Goal: Task Accomplishment & Management: Manage account settings

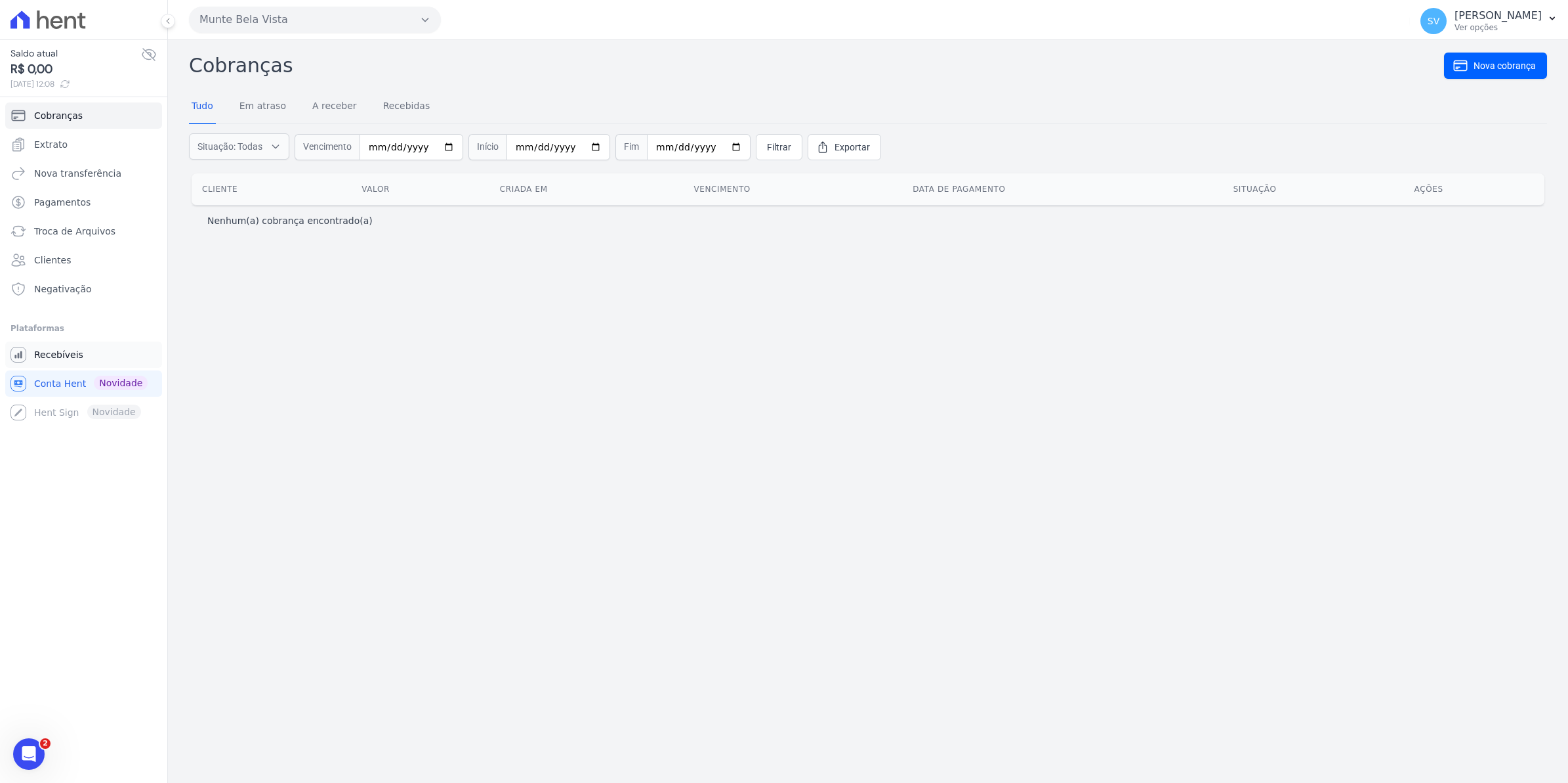
click at [54, 358] on span "Recebíveis" at bounding box center [58, 354] width 49 height 13
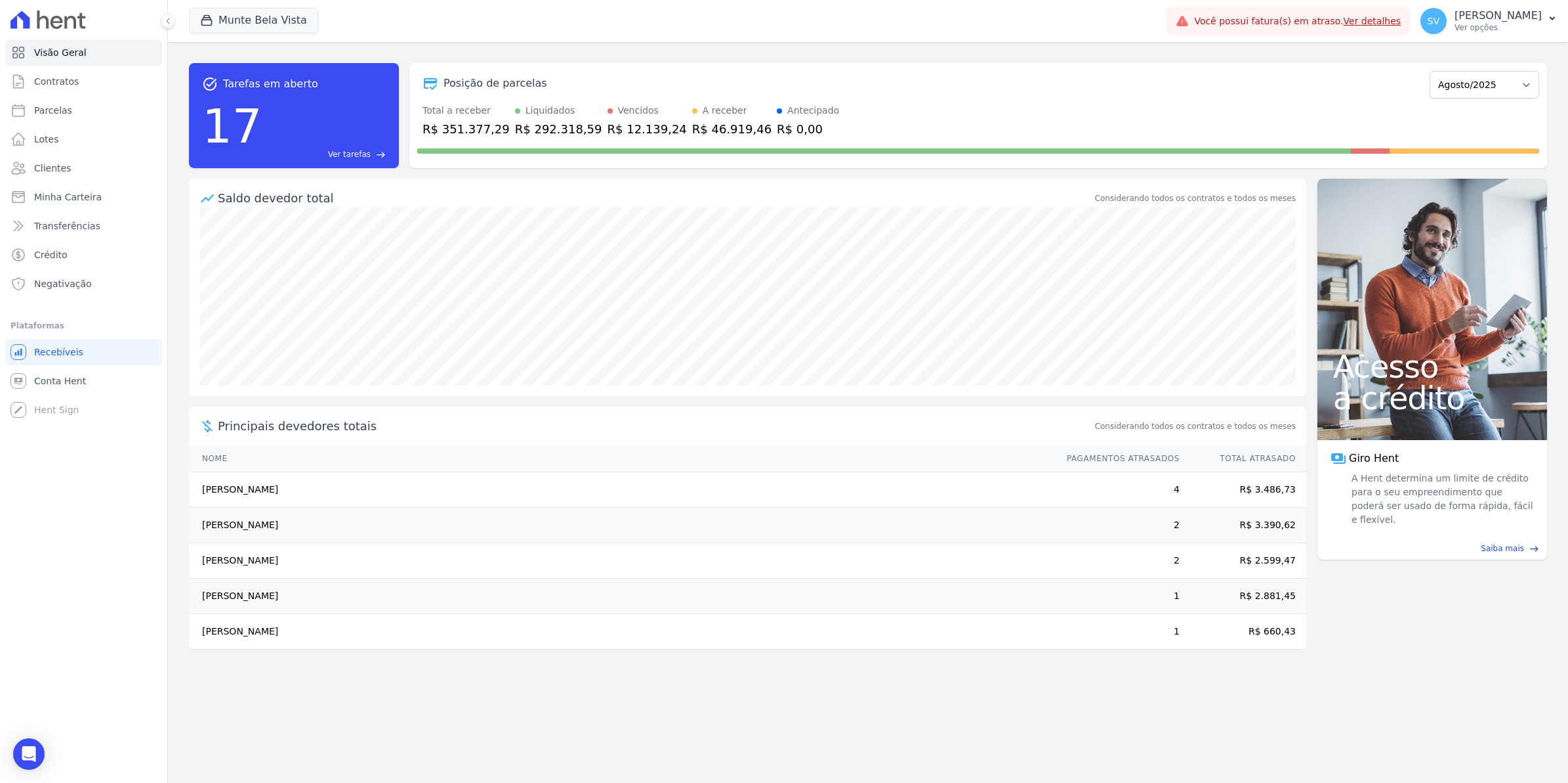
click at [61, 112] on span "Parcelas" at bounding box center [53, 110] width 38 height 13
select select
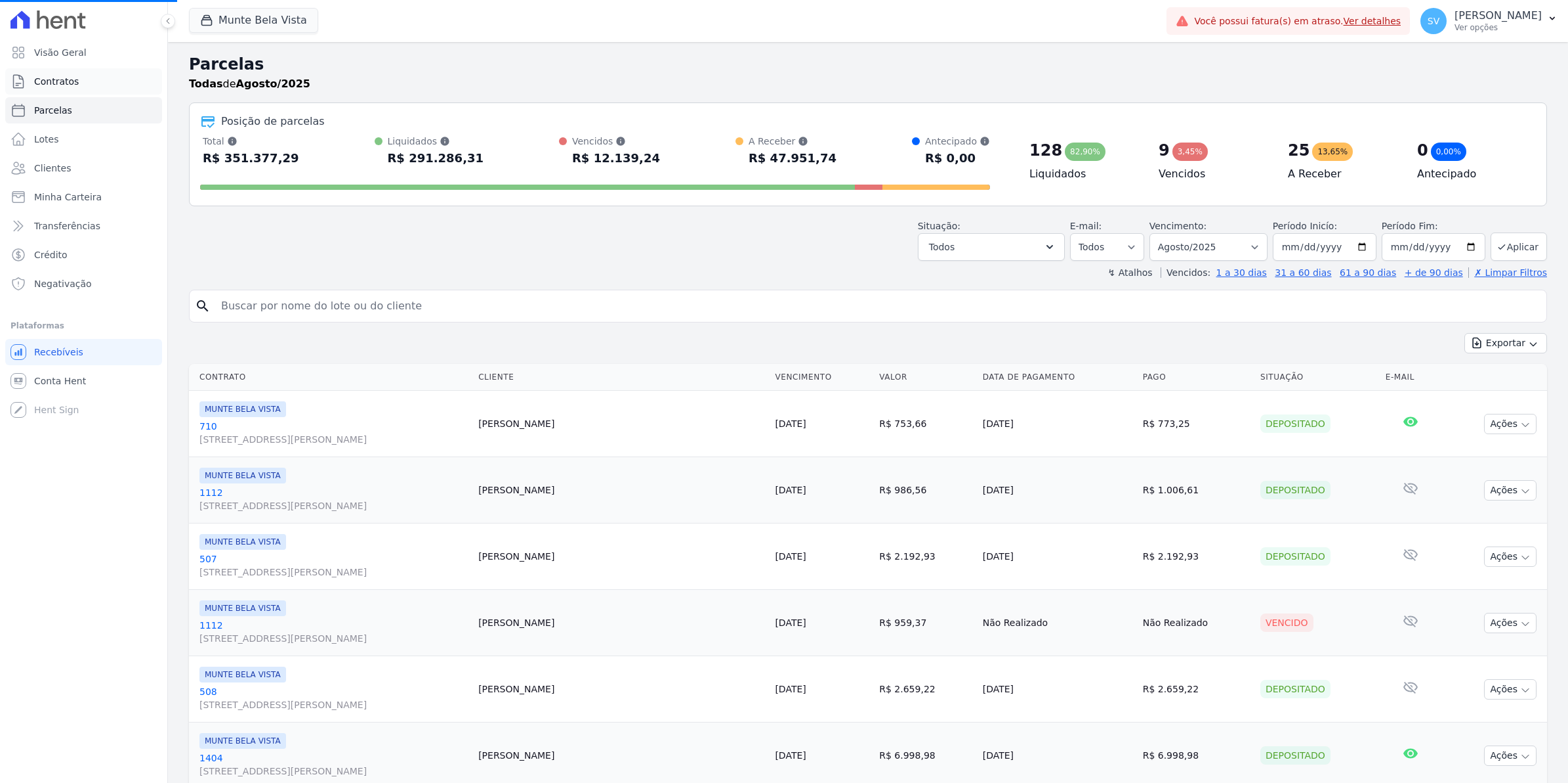
select select
click at [64, 84] on span "Contratos" at bounding box center [57, 82] width 45 height 13
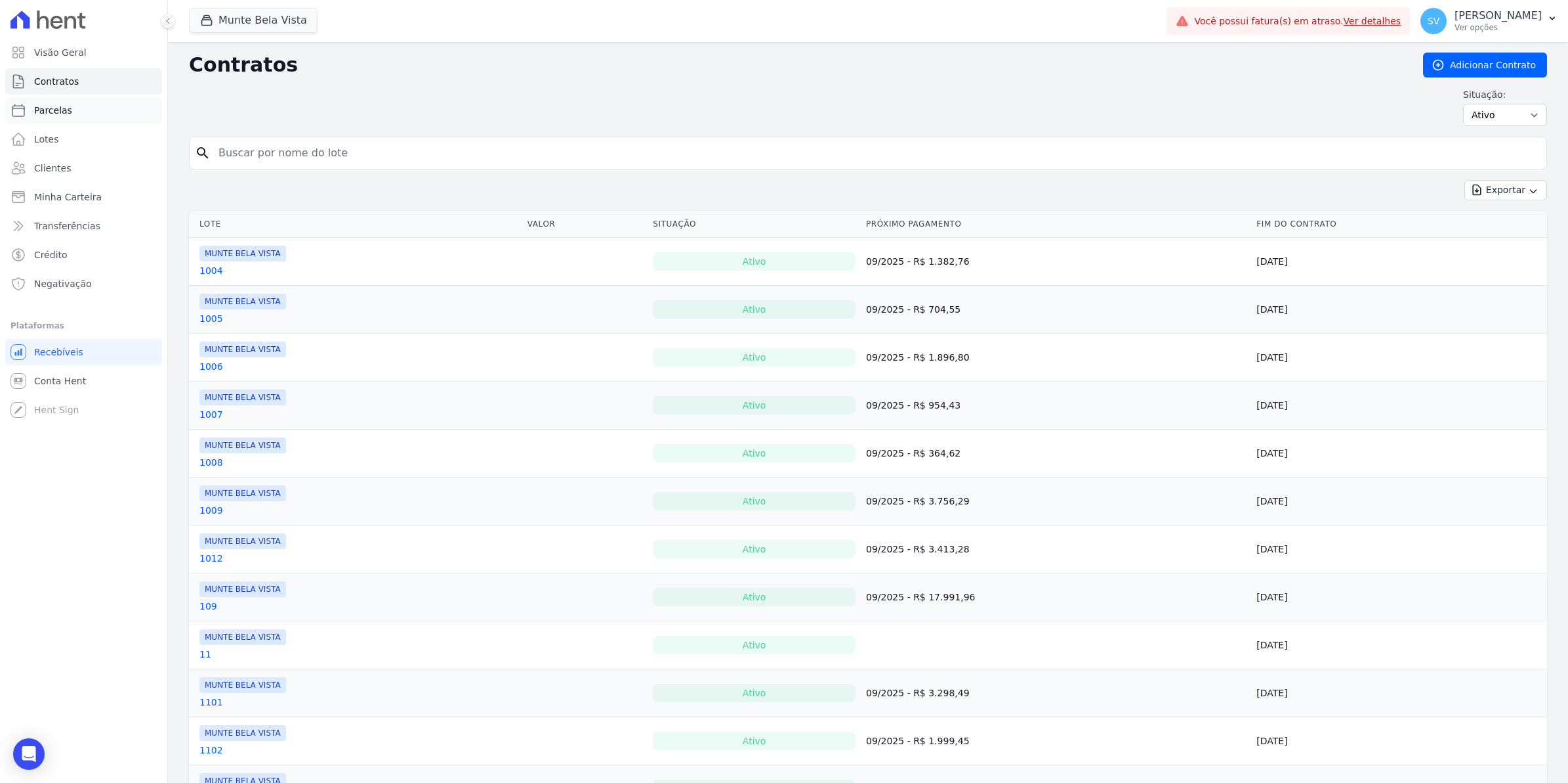
click at [62, 110] on span "Parcelas" at bounding box center [53, 110] width 38 height 13
select select
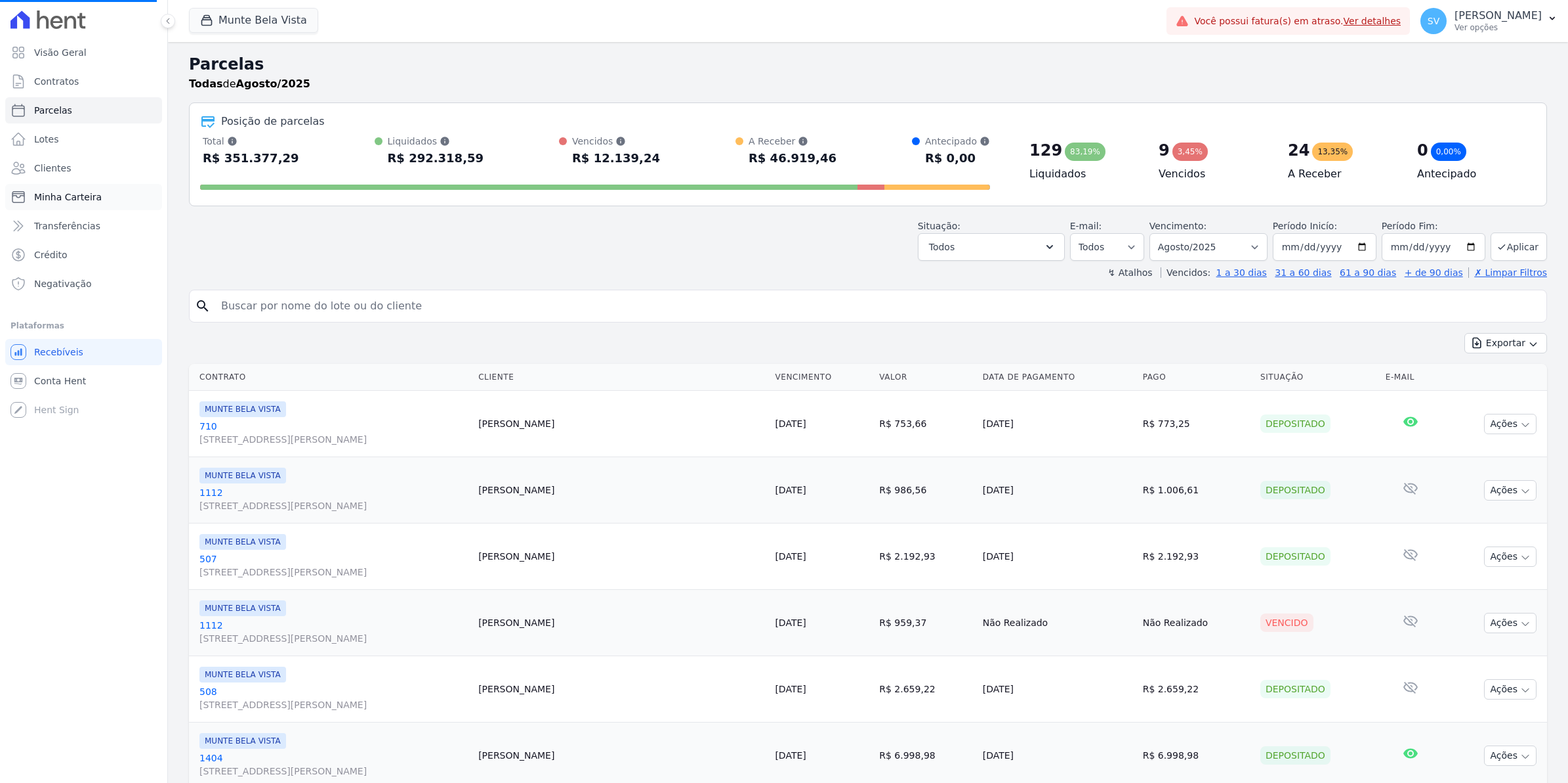
select select
click at [43, 81] on span "Contratos" at bounding box center [57, 82] width 45 height 13
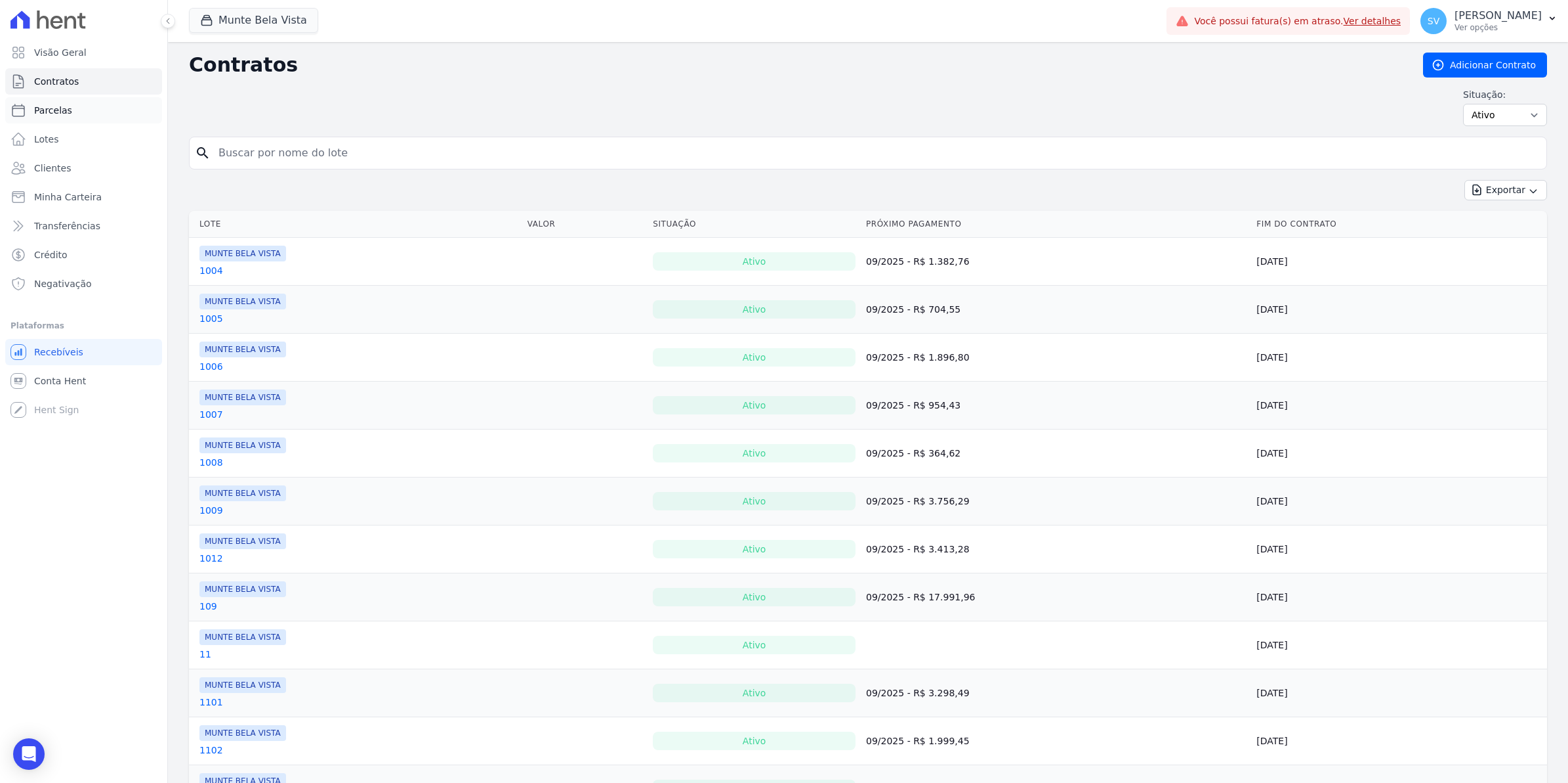
click at [60, 116] on span "Parcelas" at bounding box center [53, 110] width 38 height 13
select select
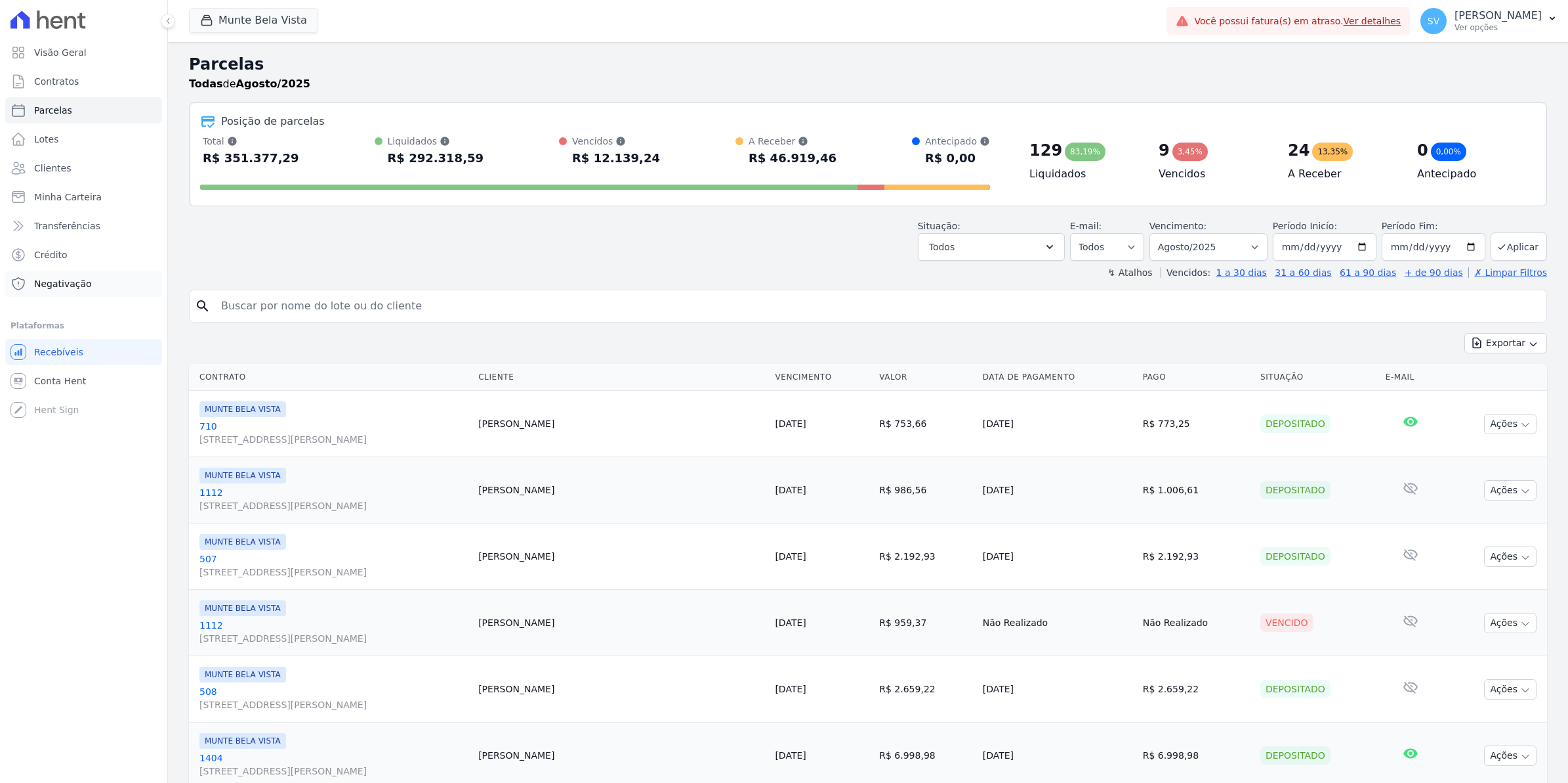
select select
click at [44, 378] on span "Conta Hent" at bounding box center [60, 380] width 52 height 13
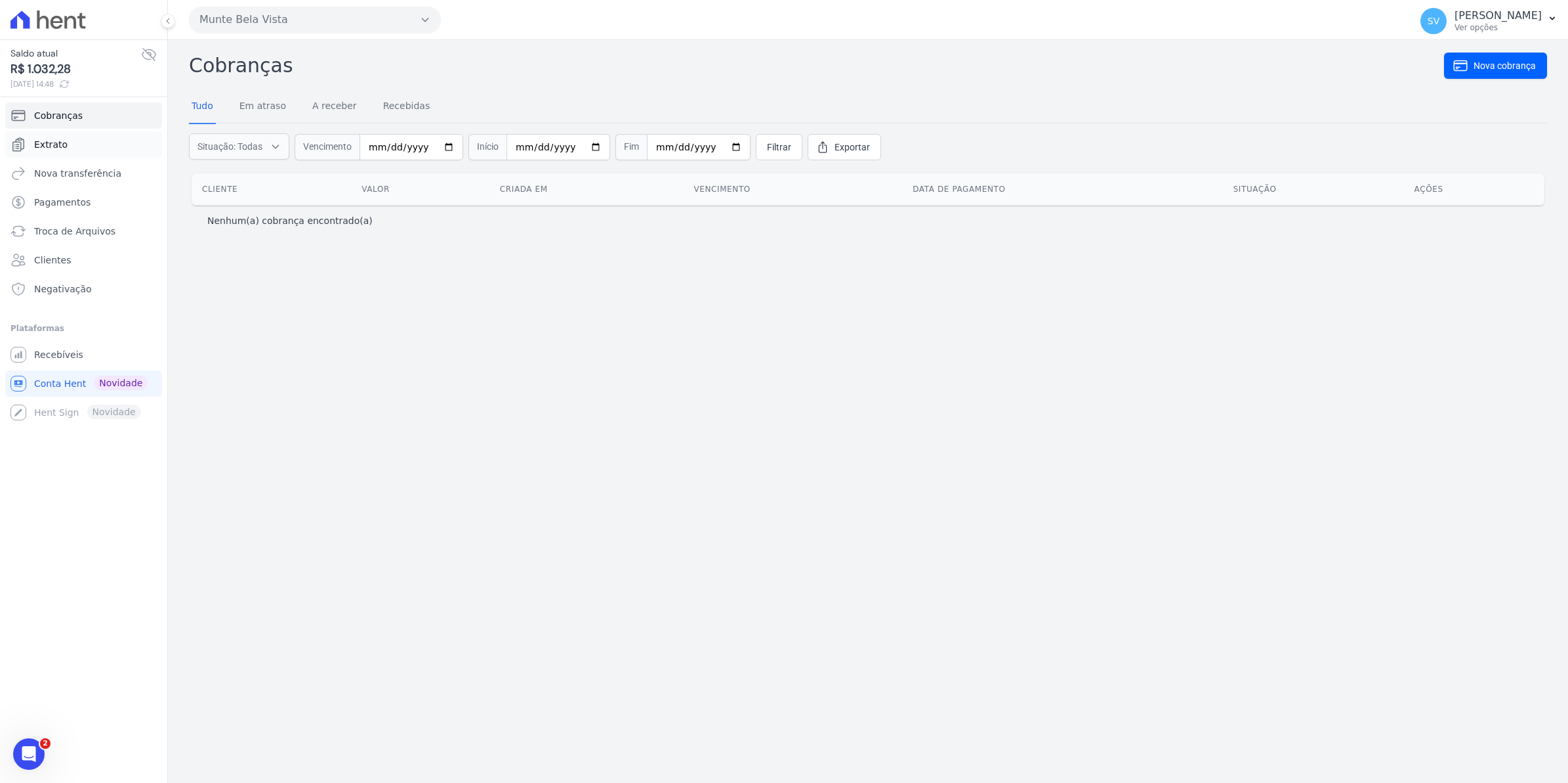
click at [43, 152] on link "Extrato" at bounding box center [83, 145] width 157 height 26
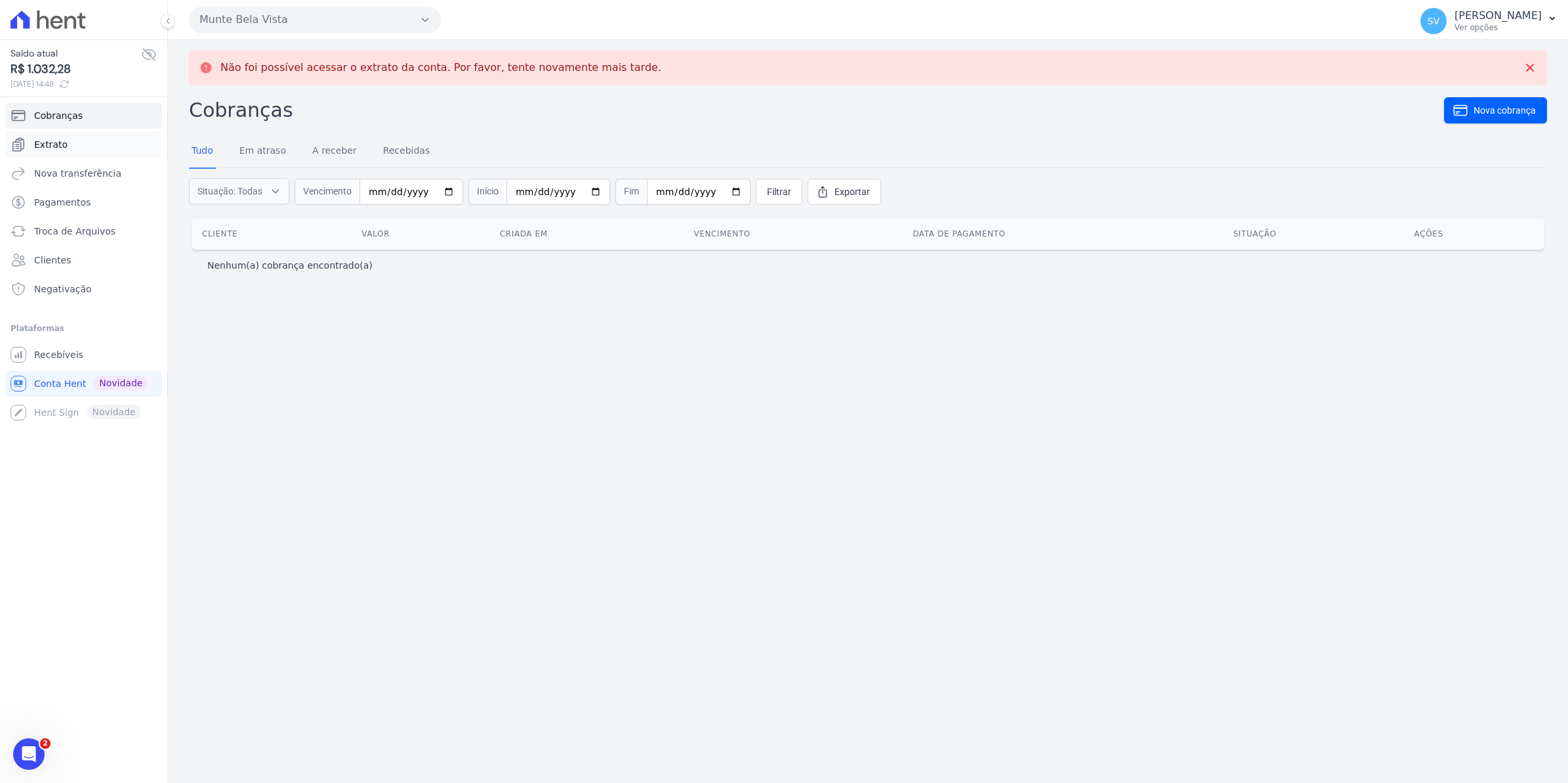
click at [45, 151] on link "Extrato" at bounding box center [83, 145] width 157 height 26
click at [46, 145] on span "Extrato" at bounding box center [51, 145] width 33 height 13
click at [64, 124] on link "Cobranças" at bounding box center [83, 115] width 157 height 26
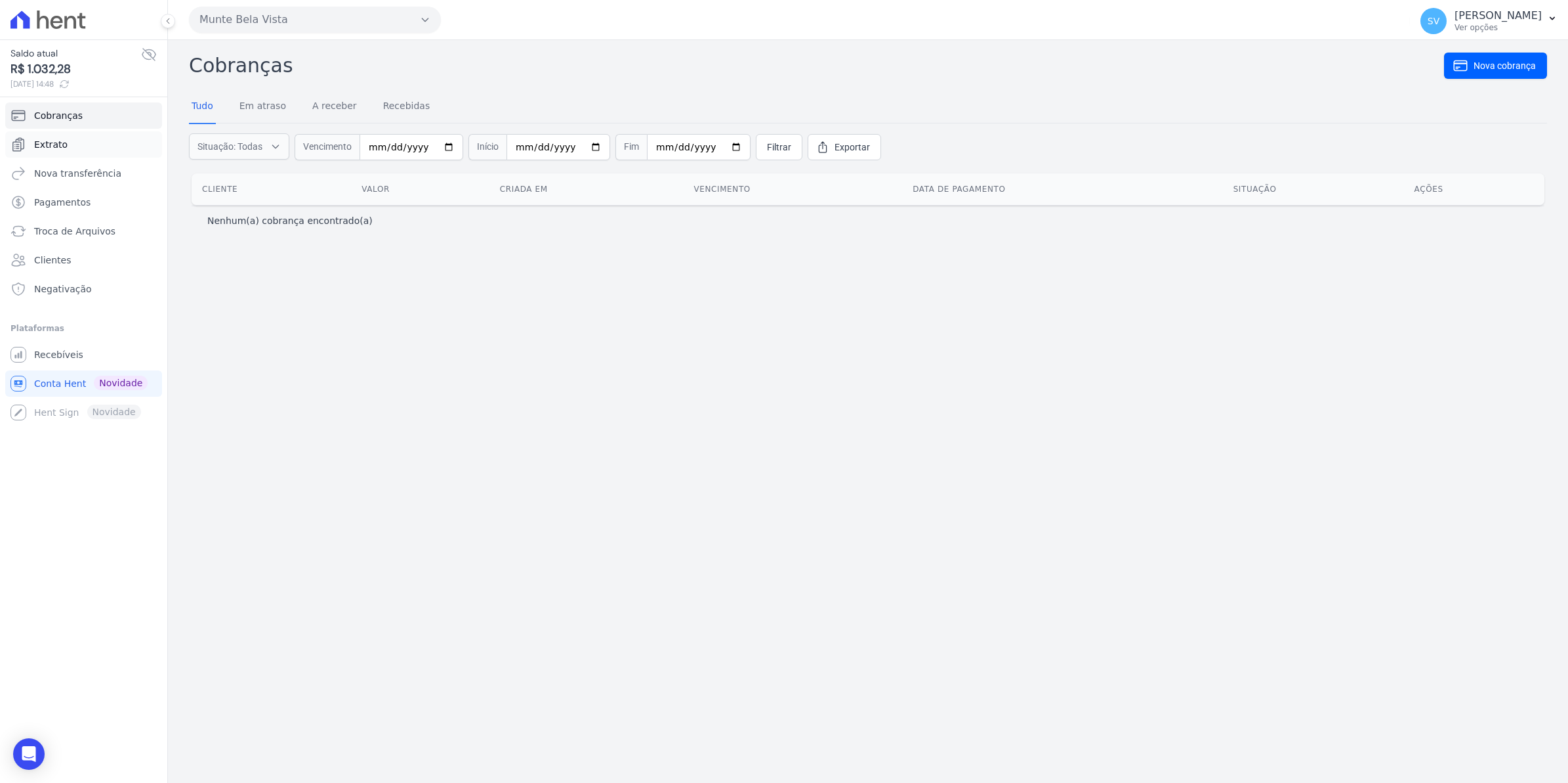
click at [57, 143] on span "Extrato" at bounding box center [51, 145] width 33 height 13
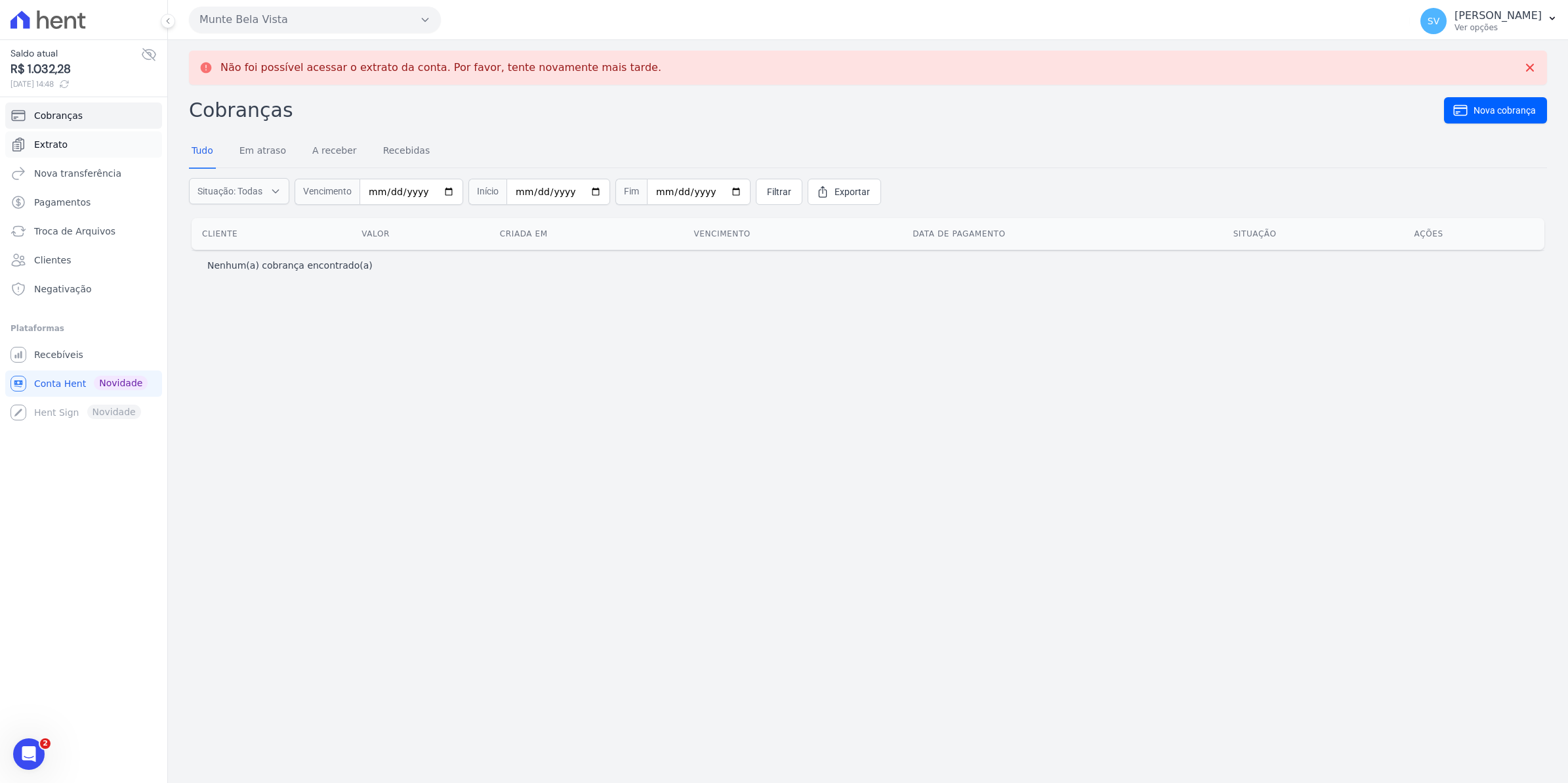
click at [53, 145] on span "Extrato" at bounding box center [51, 145] width 33 height 13
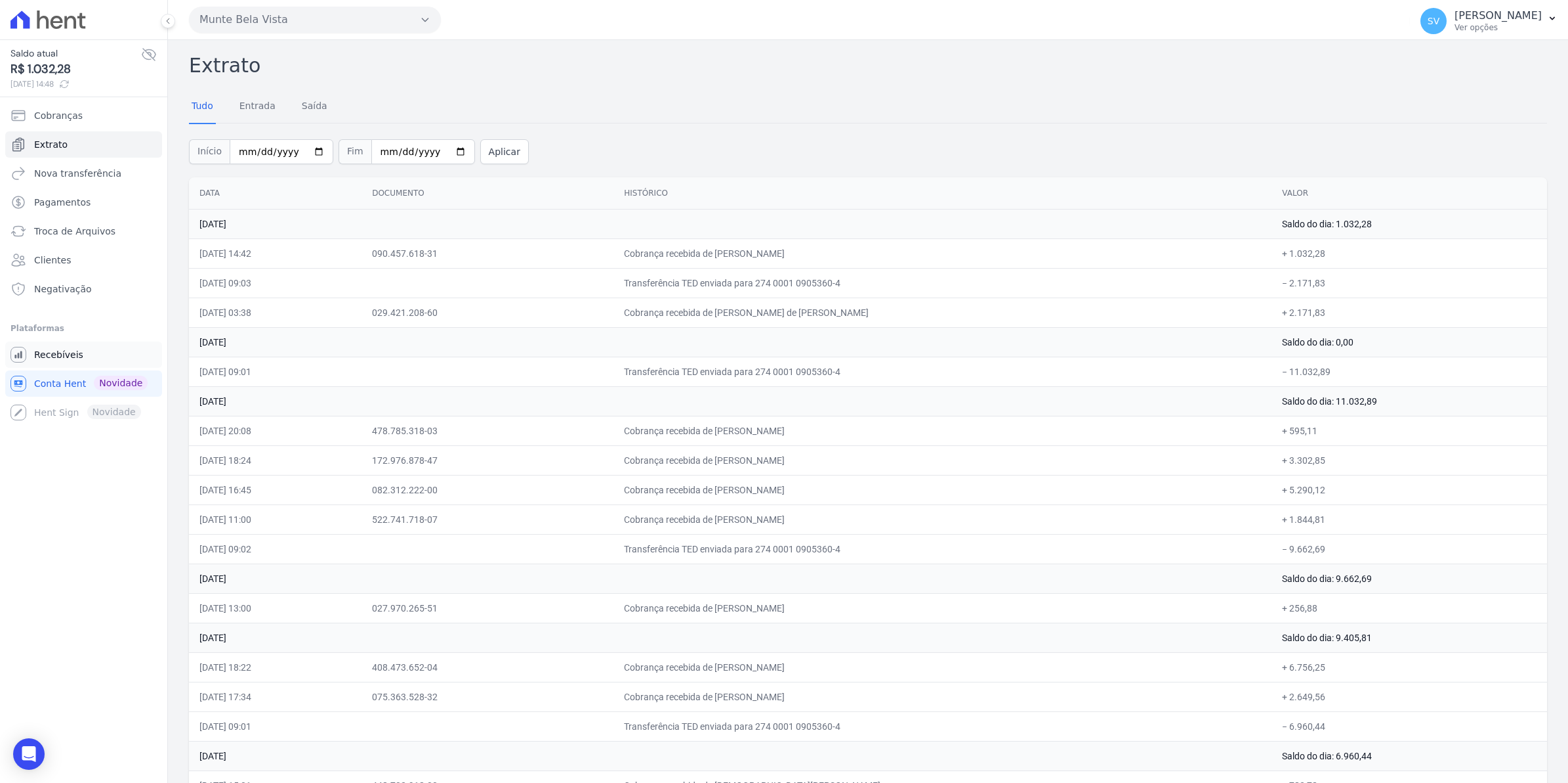
click at [48, 360] on span "Recebíveis" at bounding box center [58, 354] width 49 height 13
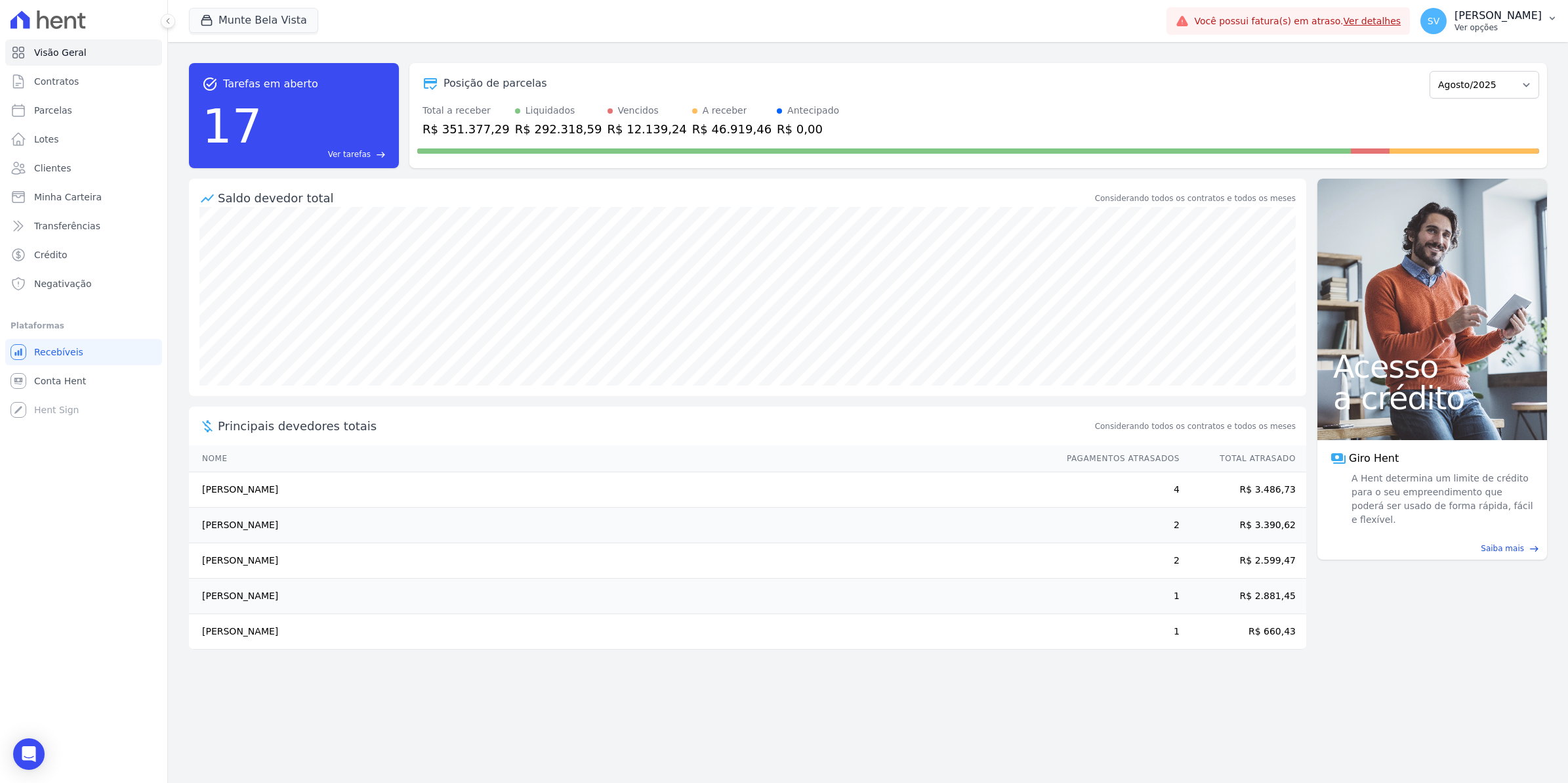
click at [1440, 18] on span "SV" at bounding box center [1434, 21] width 12 height 9
click at [1447, 28] on span "SV" at bounding box center [1434, 20] width 26 height 26
click at [1447, 27] on span "SV" at bounding box center [1434, 20] width 26 height 26
click at [1440, 17] on span "SV" at bounding box center [1434, 21] width 12 height 9
click at [56, 109] on span "Parcelas" at bounding box center [53, 110] width 38 height 13
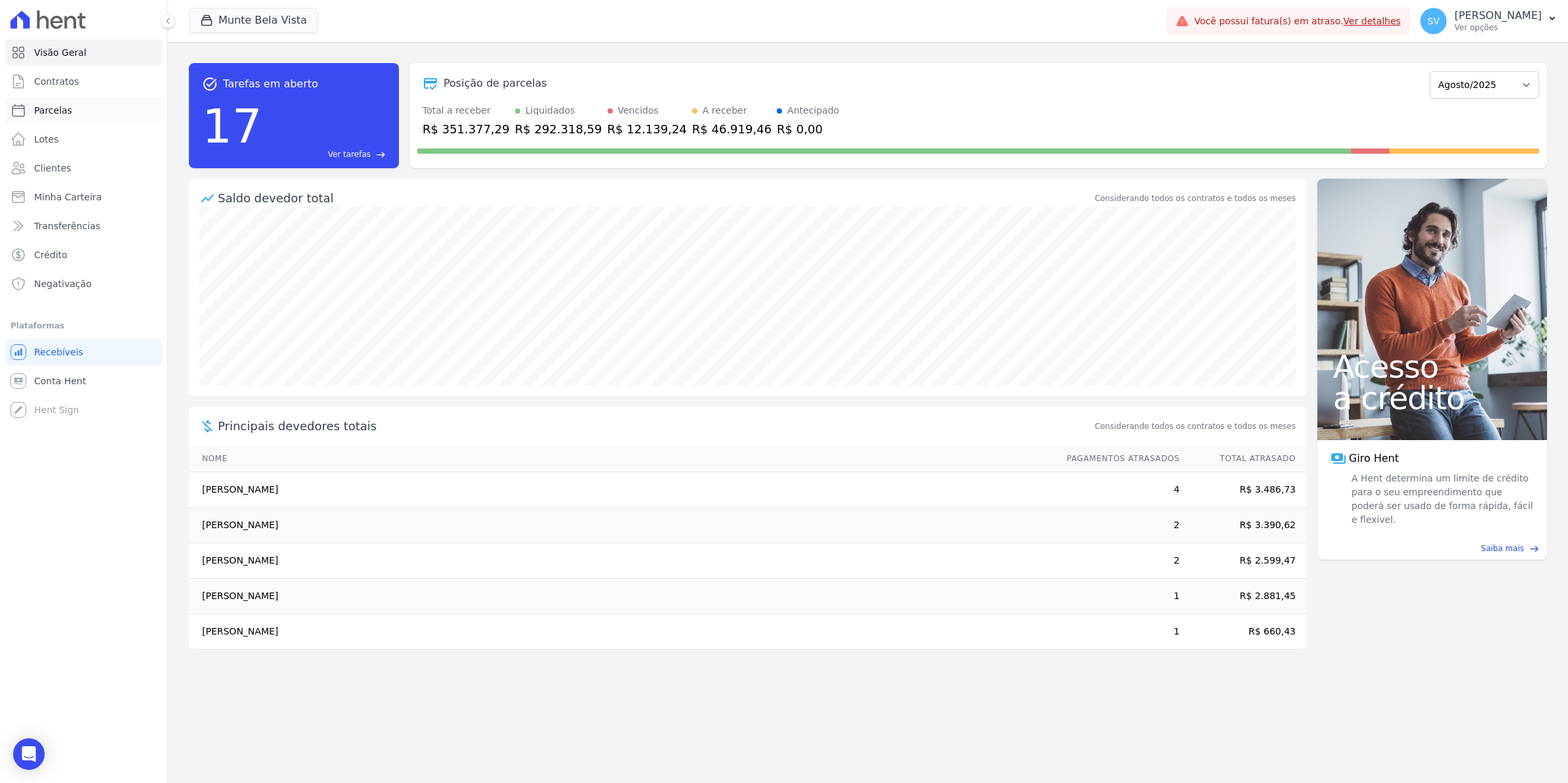
select select
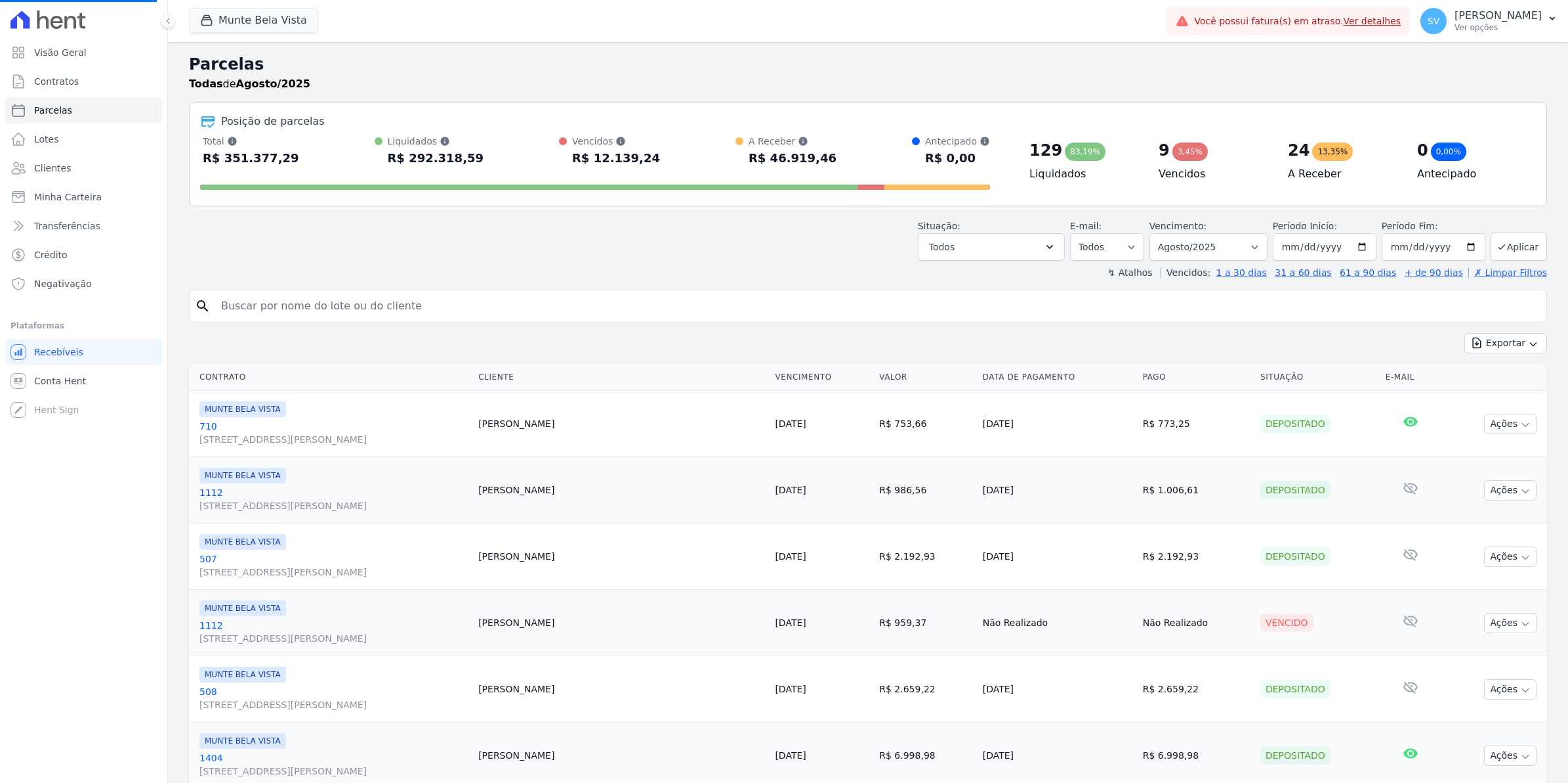
select select
click at [1440, 21] on span "SV" at bounding box center [1434, 21] width 12 height 9
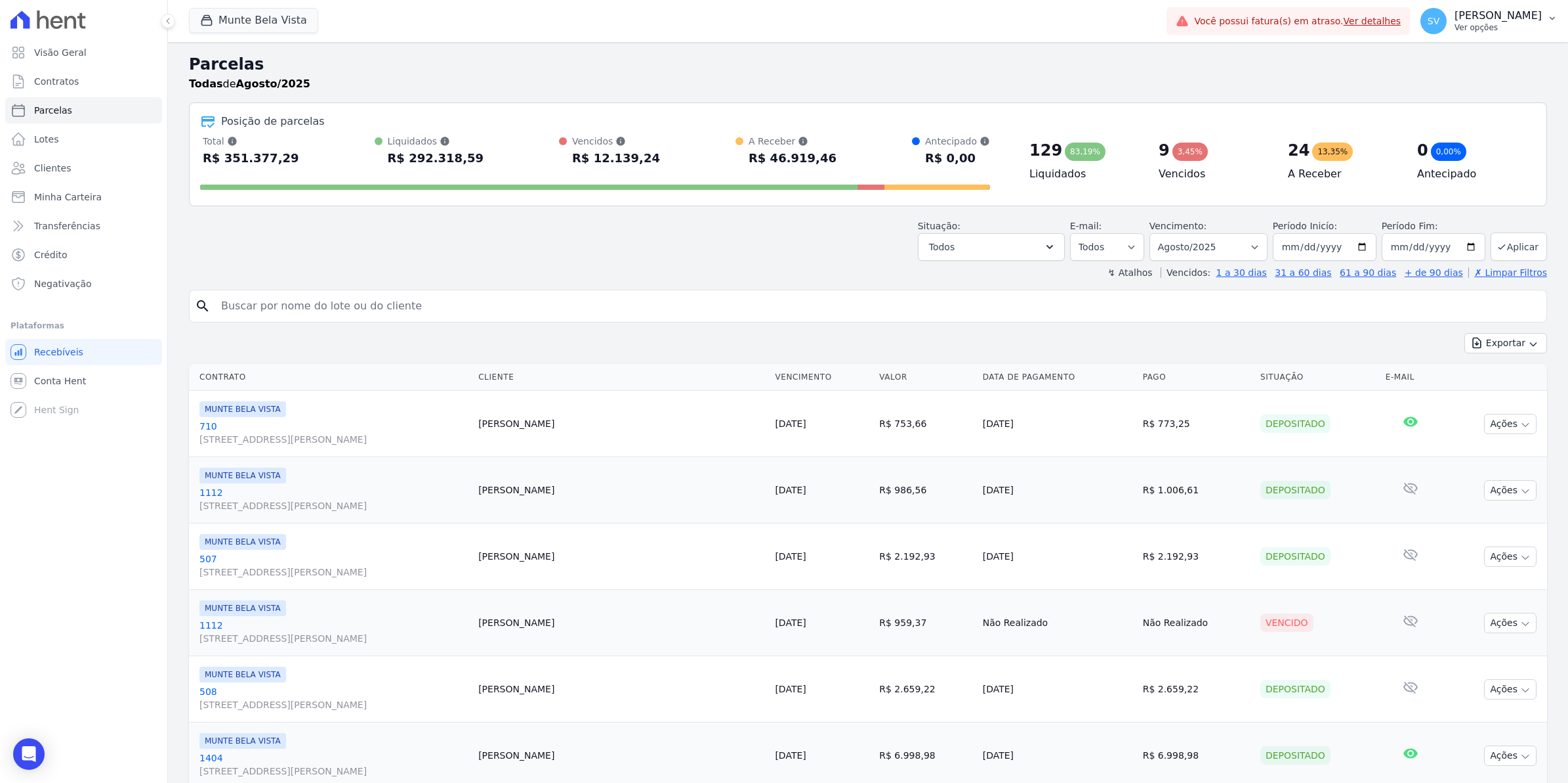
click at [1440, 21] on span "SV" at bounding box center [1434, 21] width 12 height 9
click at [66, 388] on link "Conta Hent" at bounding box center [83, 380] width 157 height 26
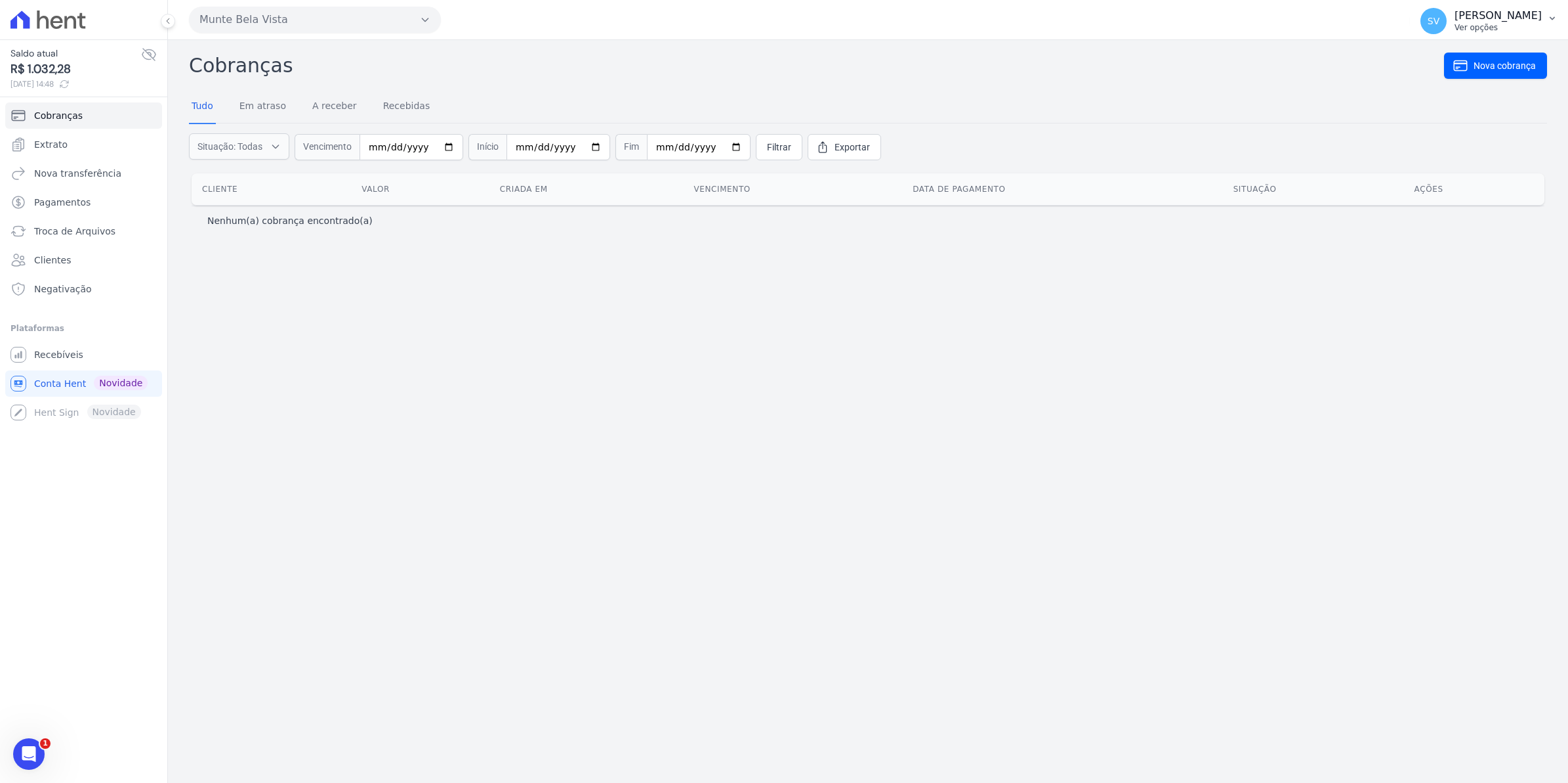
click at [1441, 28] on span "SV" at bounding box center [1434, 20] width 26 height 26
click at [53, 147] on span "Extrato" at bounding box center [51, 145] width 33 height 13
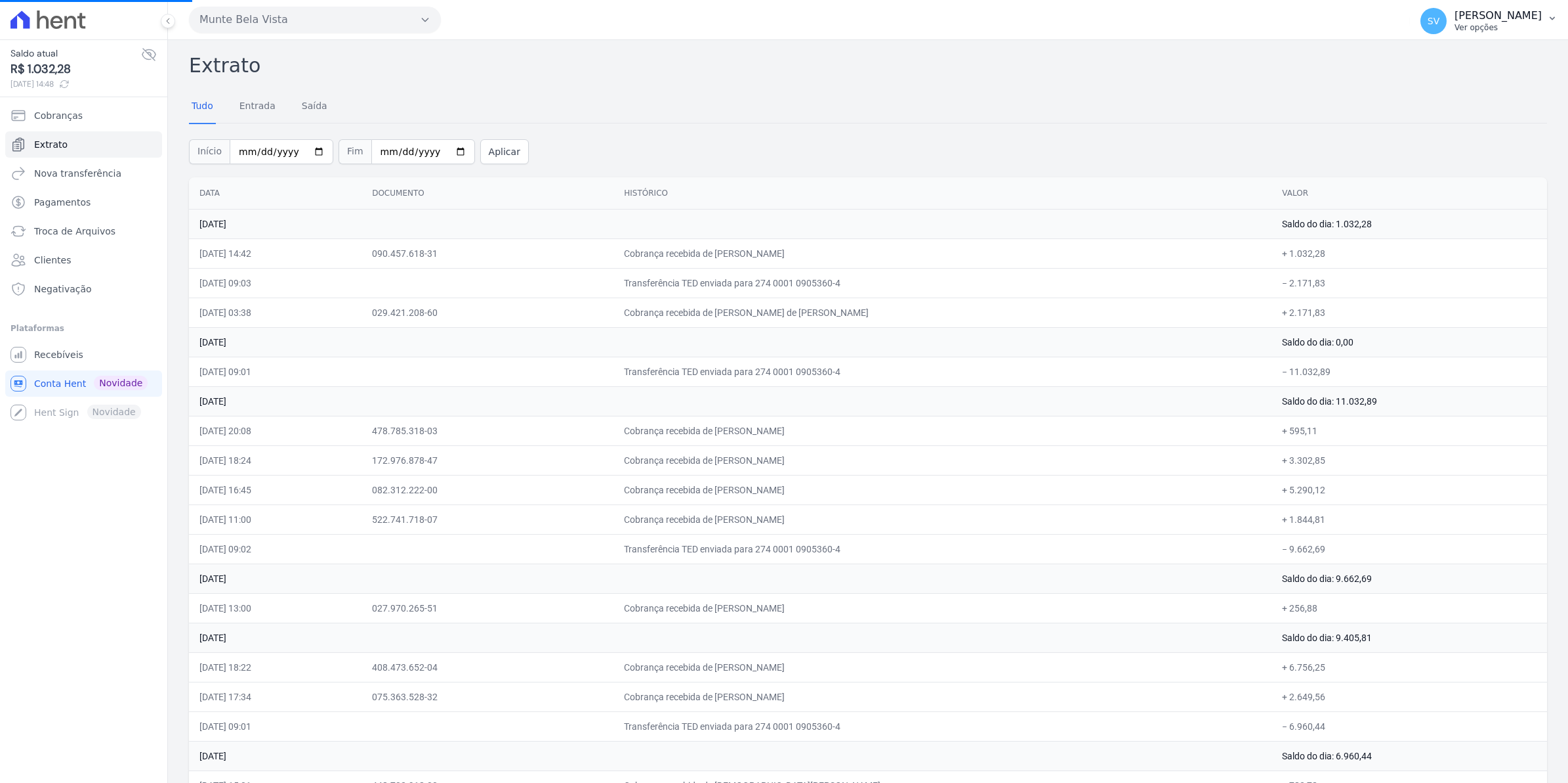
click at [1447, 27] on span "SV" at bounding box center [1434, 20] width 26 height 26
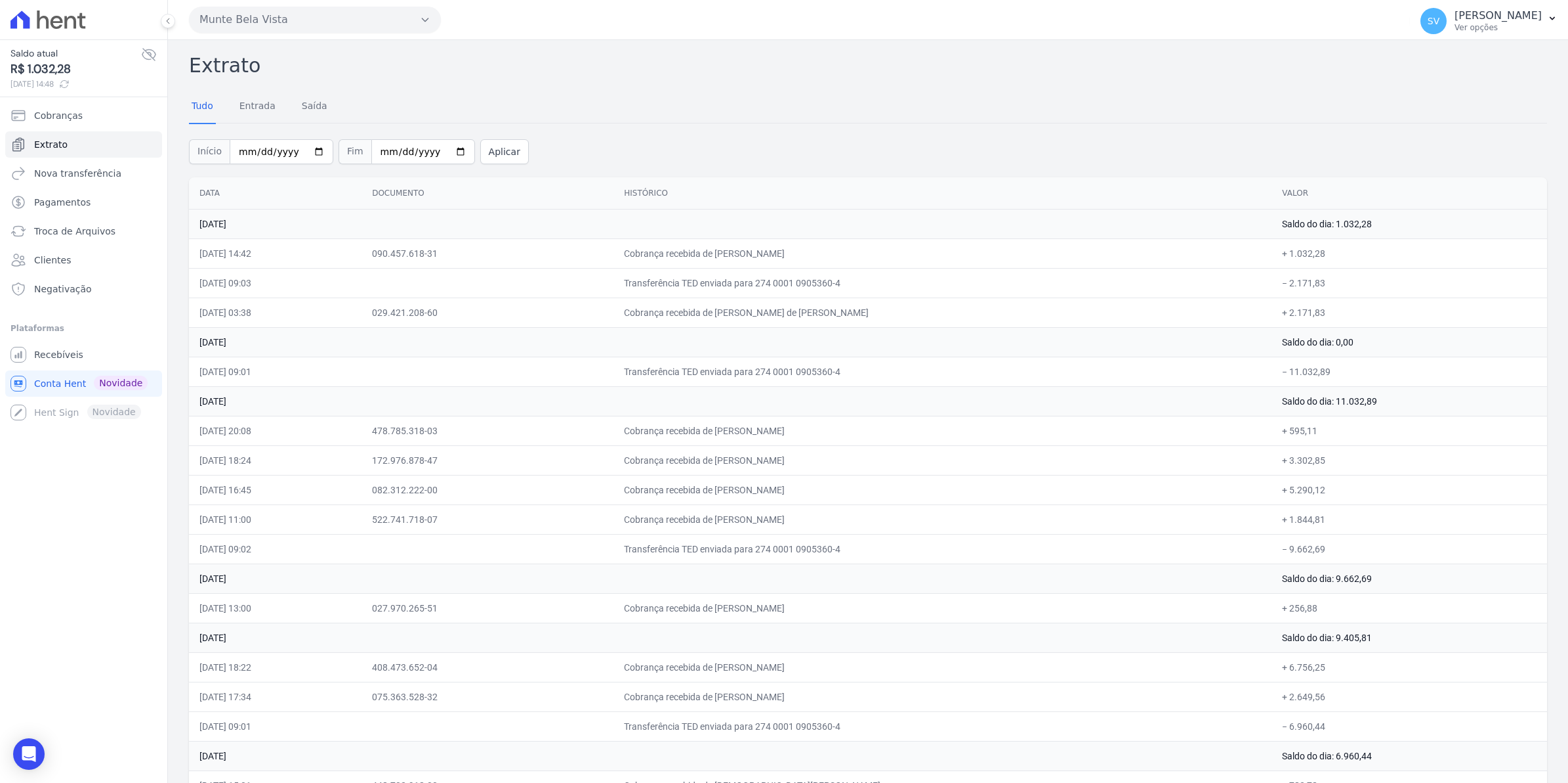
click at [1447, 27] on span "SV" at bounding box center [1434, 20] width 26 height 26
click at [49, 181] on link "Nova transferência" at bounding box center [83, 173] width 157 height 26
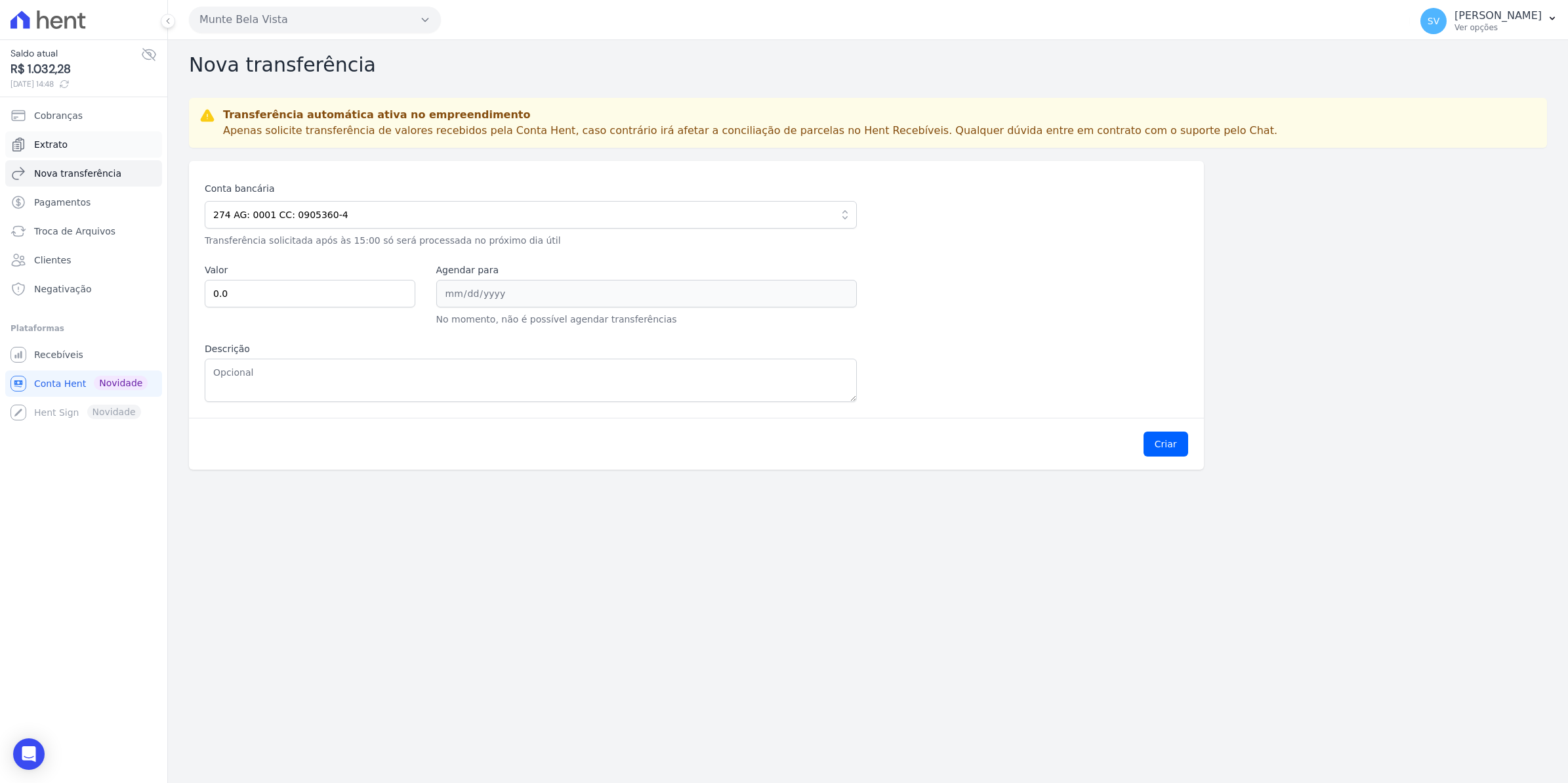
click at [56, 145] on span "Extrato" at bounding box center [51, 145] width 33 height 13
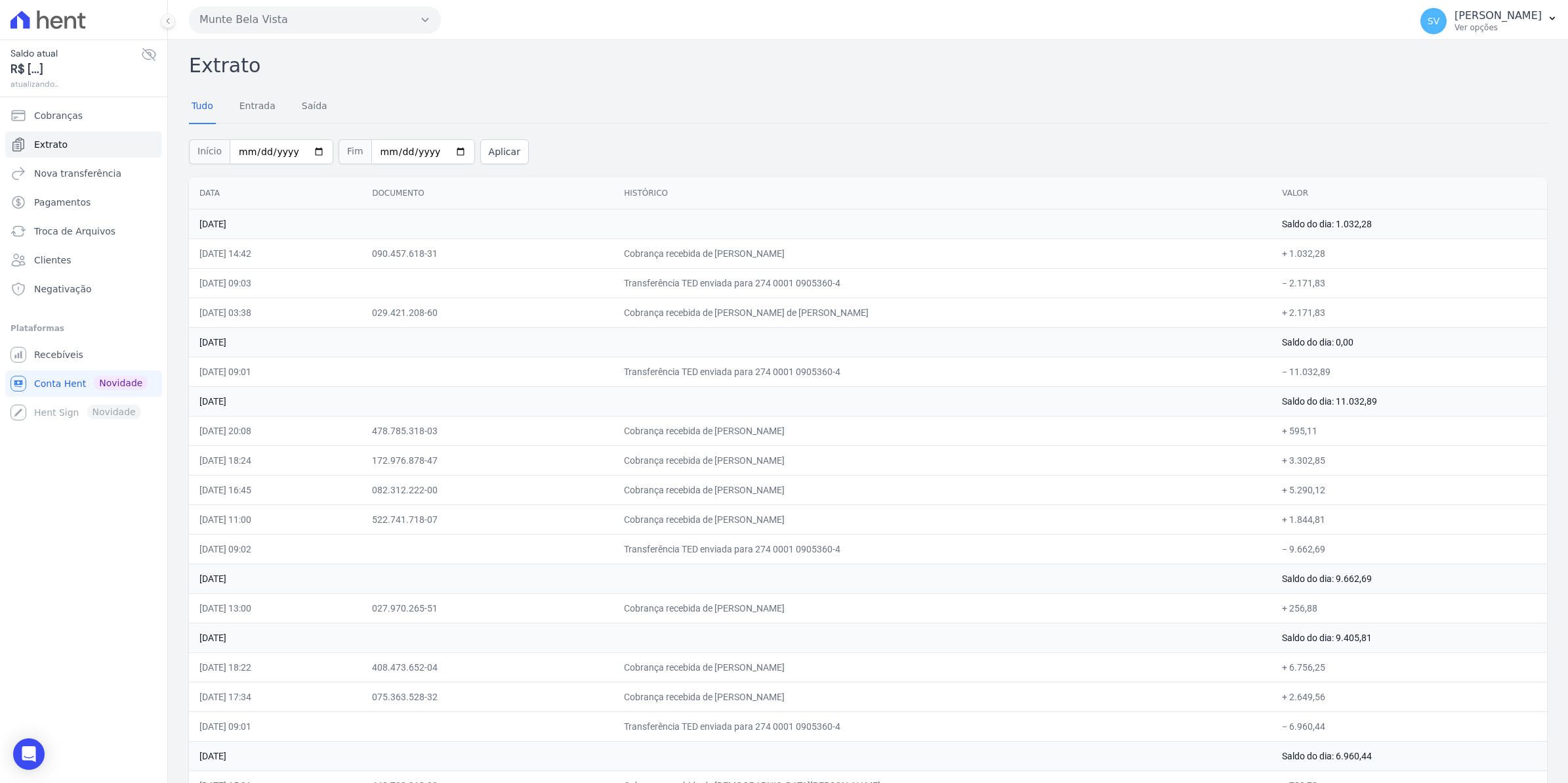
click at [1440, 26] on span "SV" at bounding box center [1434, 21] width 12 height 9
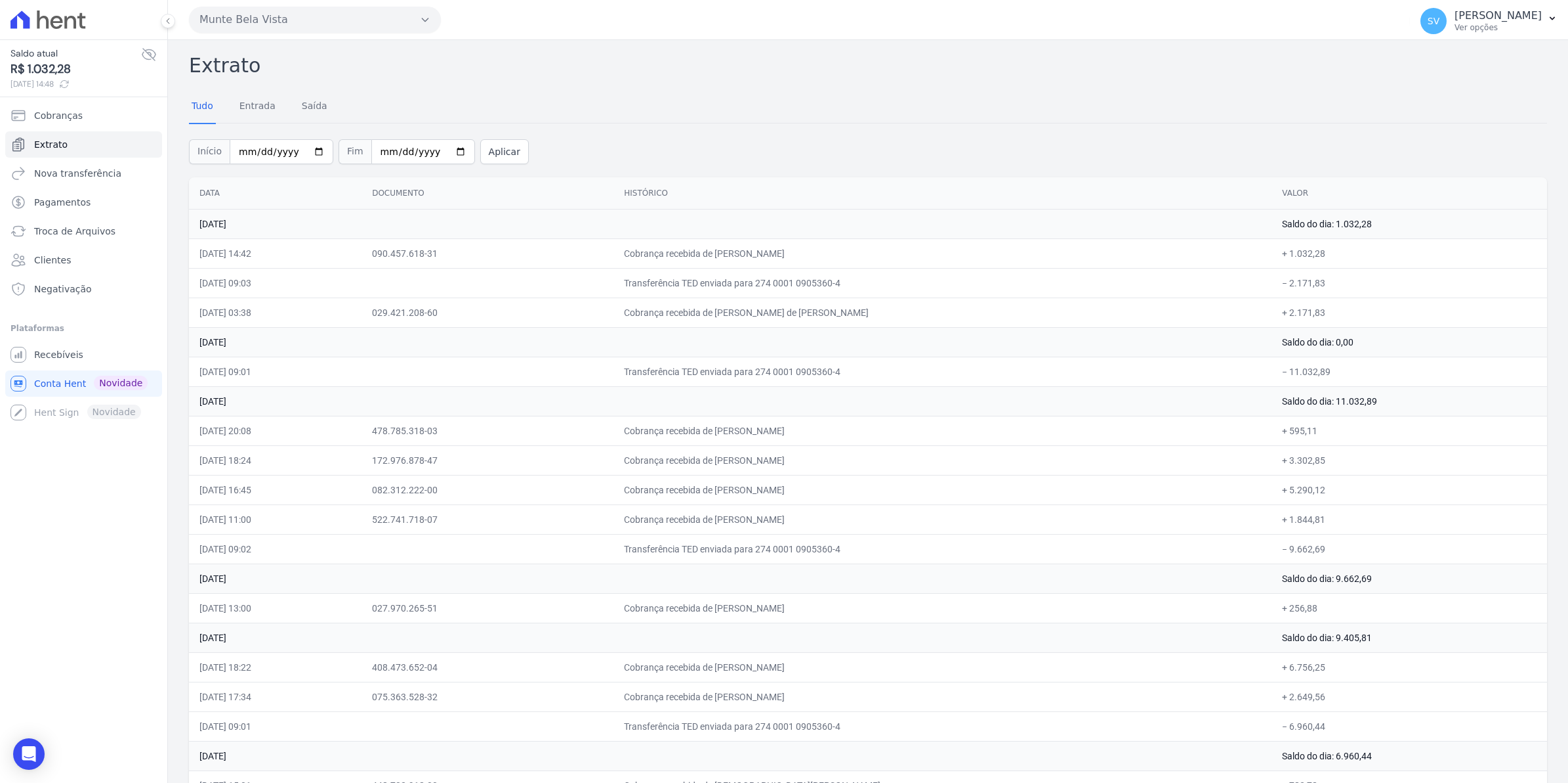
click at [1440, 26] on span "SV" at bounding box center [1434, 21] width 12 height 9
click at [1546, 23] on button "SV [PERSON_NAME] Ver opções" at bounding box center [1489, 21] width 159 height 37
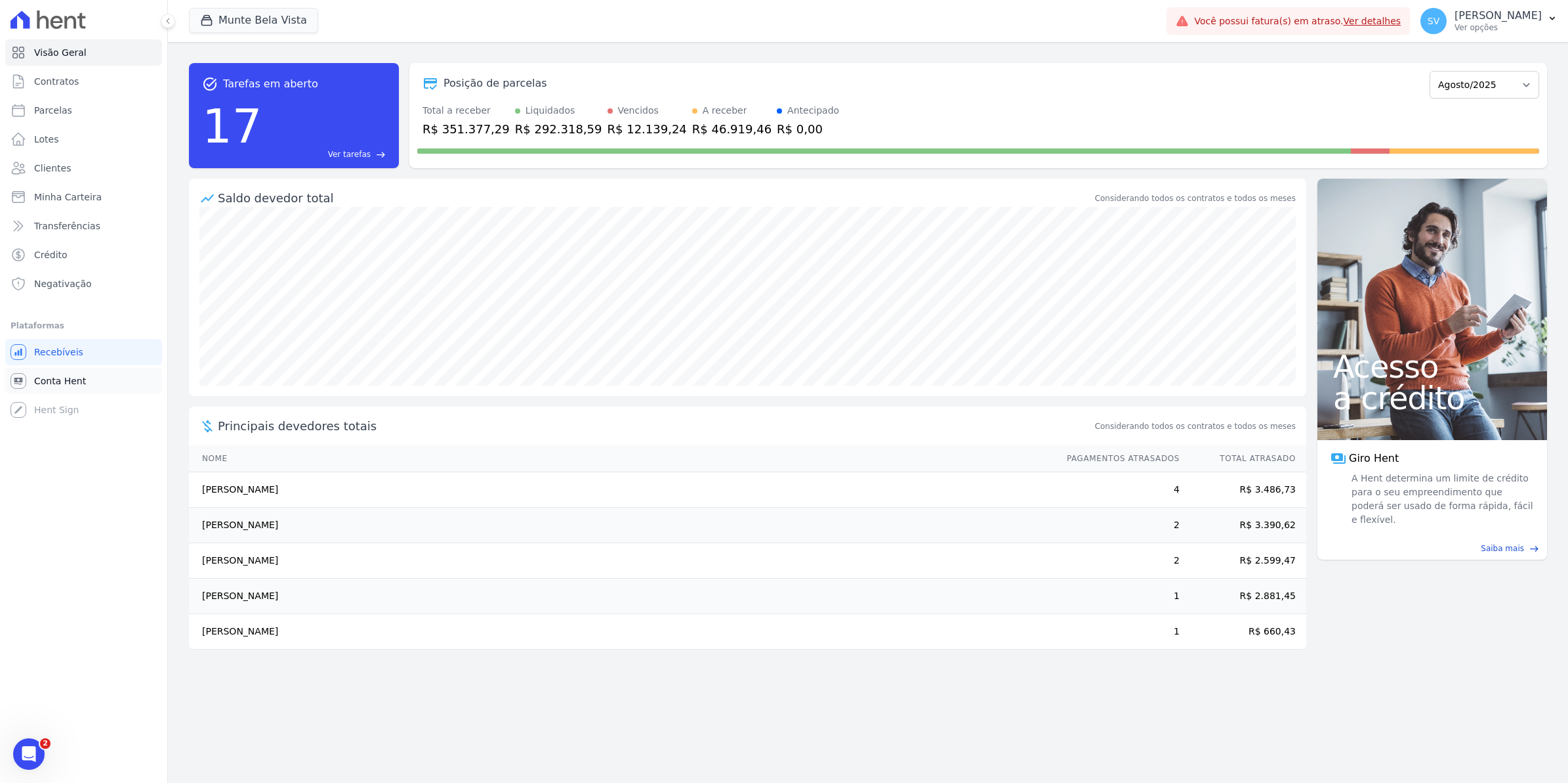
click at [74, 381] on span "Conta Hent" at bounding box center [60, 380] width 52 height 13
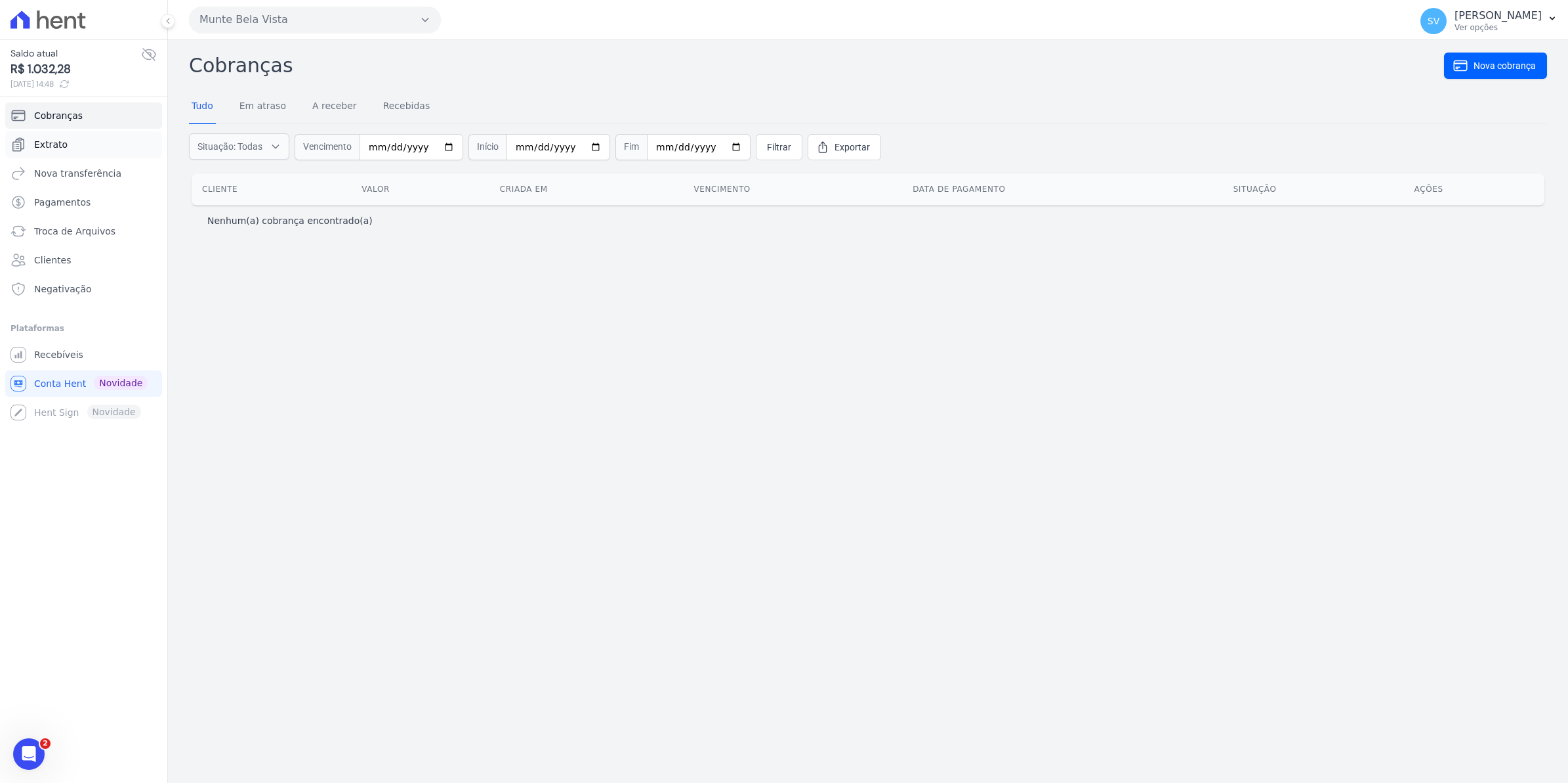
click at [44, 147] on span "Extrato" at bounding box center [51, 145] width 33 height 13
click at [47, 353] on span "Recebíveis" at bounding box center [58, 354] width 49 height 13
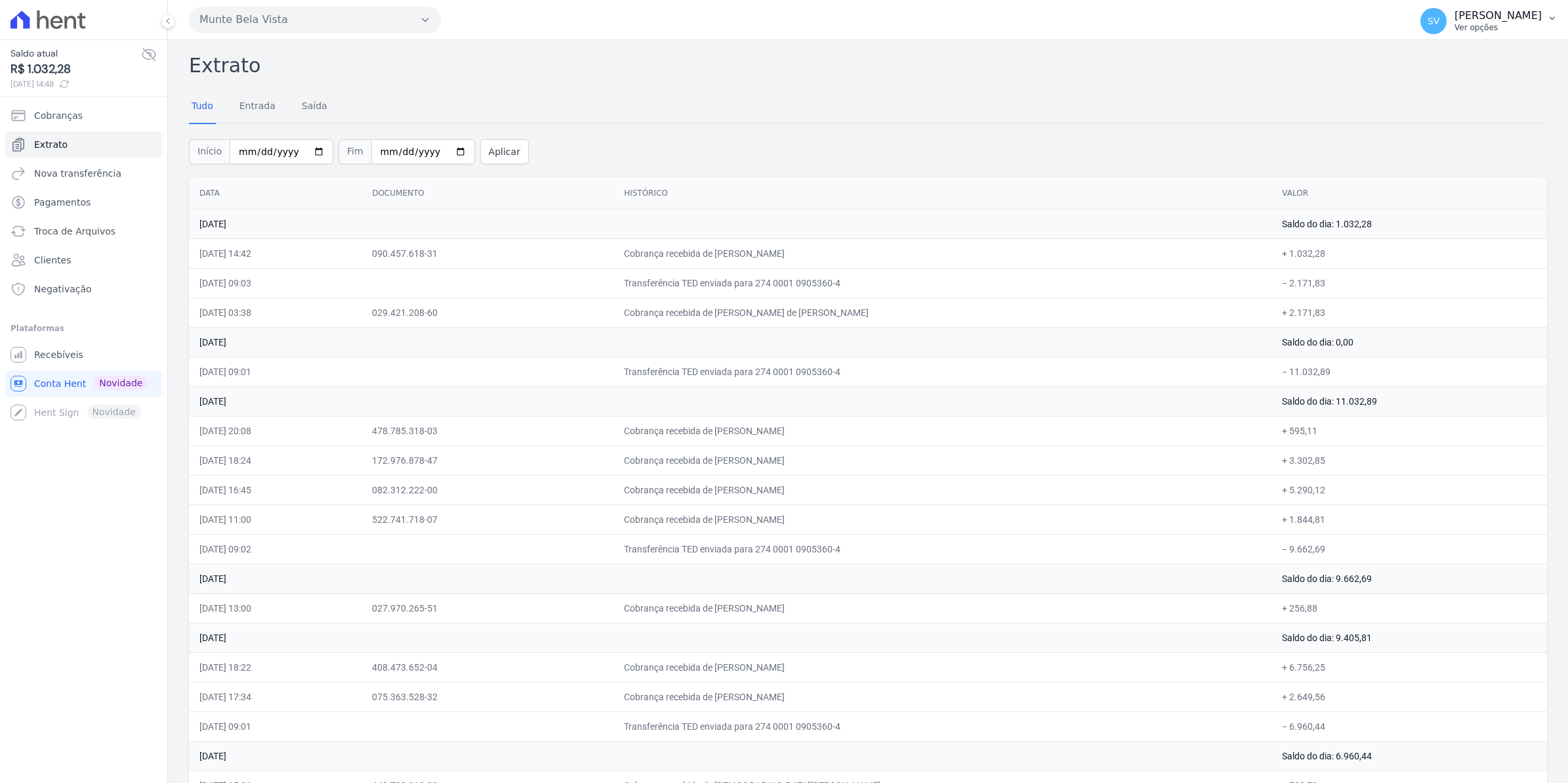
click at [1440, 20] on span "SV" at bounding box center [1434, 21] width 12 height 9
click at [67, 350] on span "Recebíveis" at bounding box center [58, 354] width 49 height 13
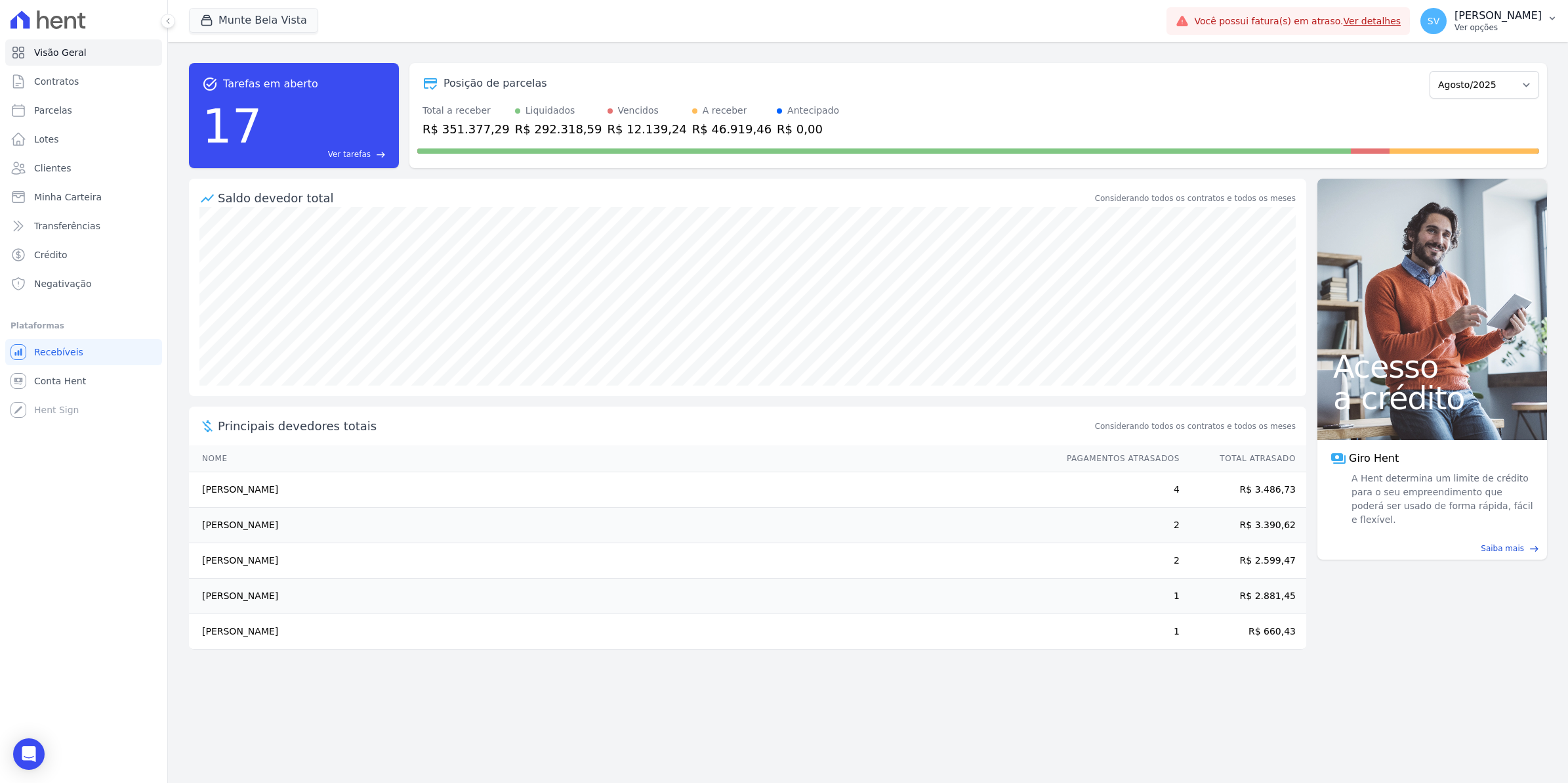
click at [1434, 27] on button "SV [PERSON_NAME] Ver opções" at bounding box center [1489, 21] width 159 height 37
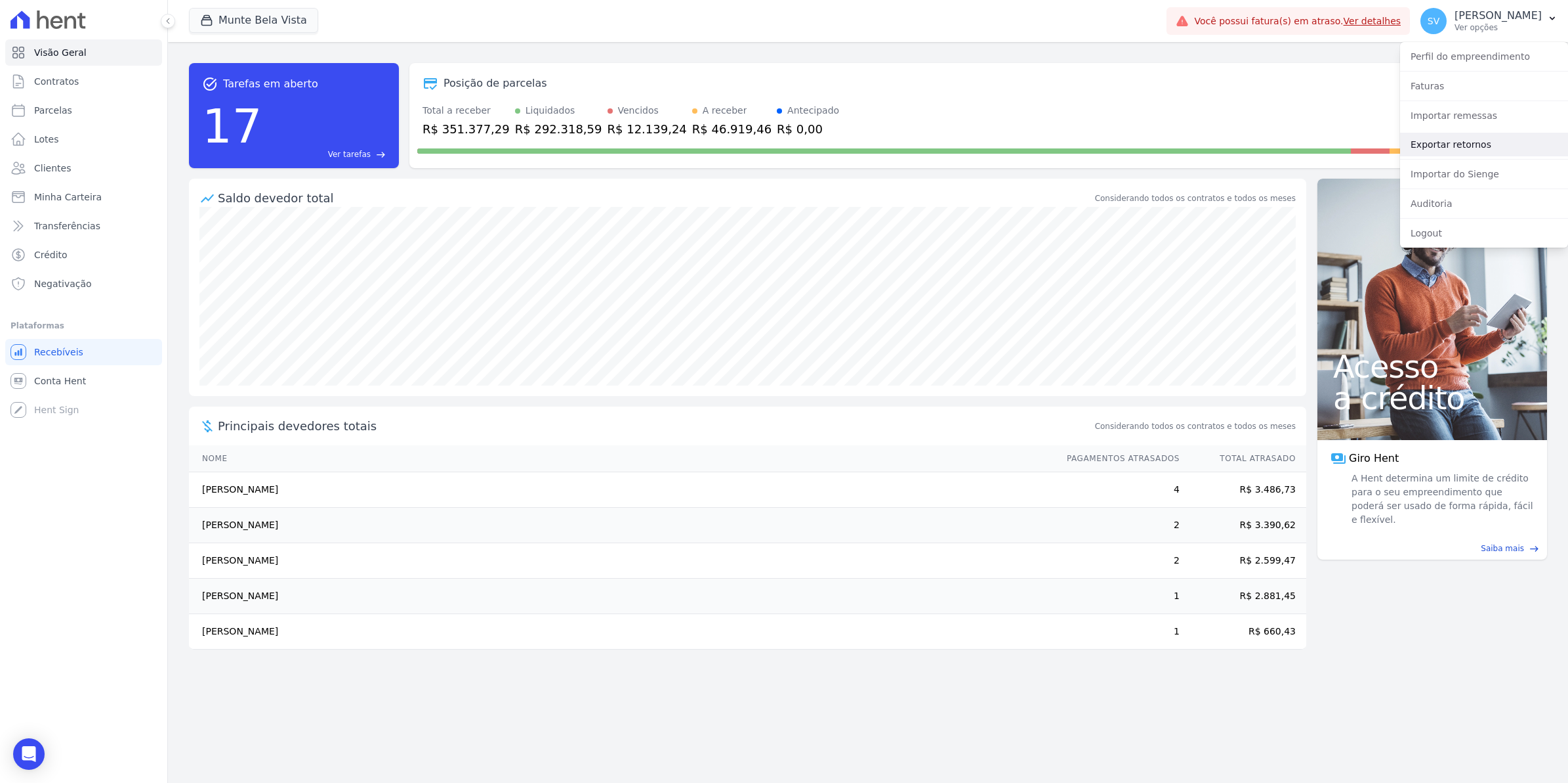
click at [1442, 146] on link "Exportar retornos" at bounding box center [1484, 144] width 168 height 23
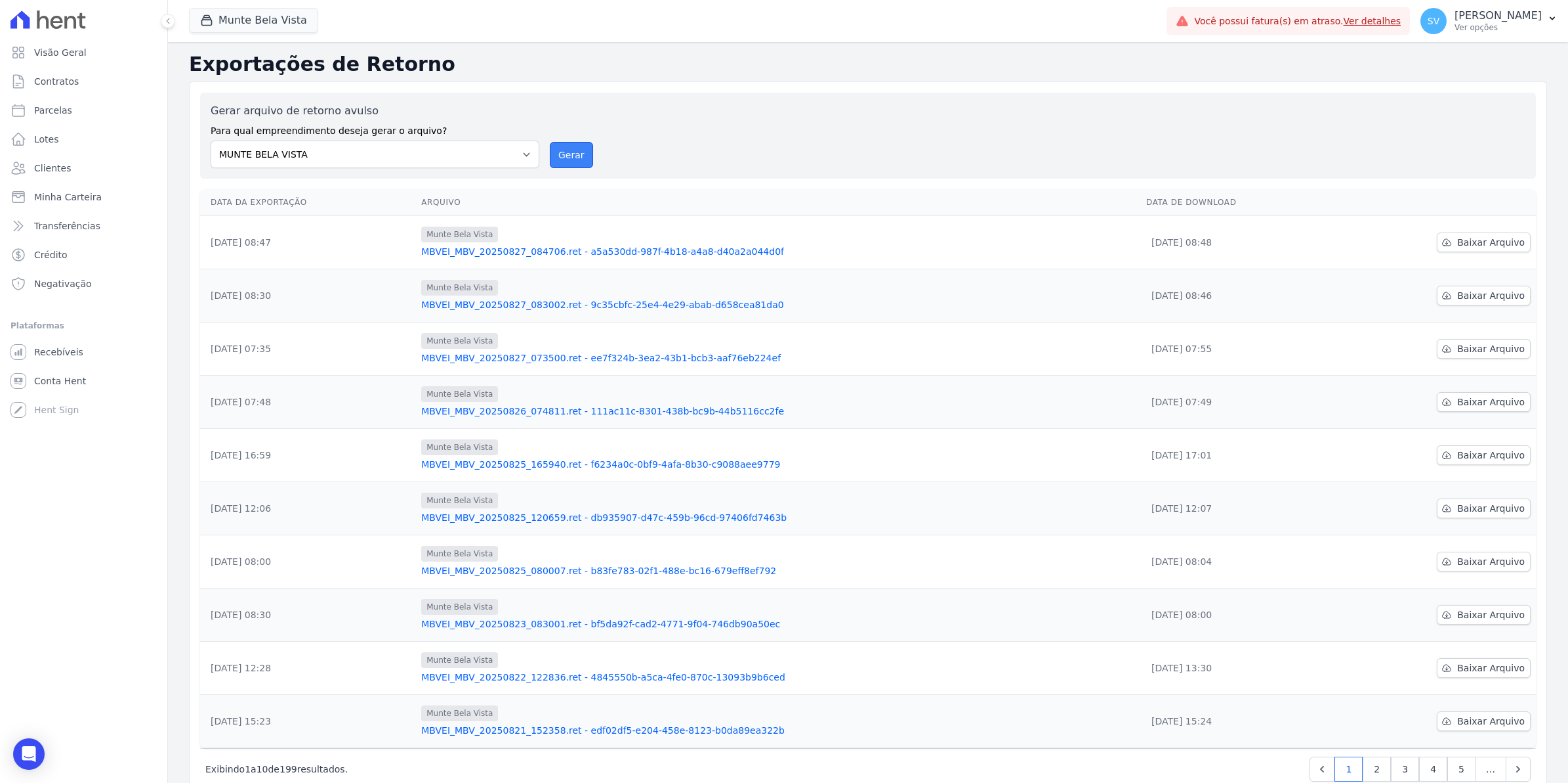
click at [567, 149] on button "Gerar" at bounding box center [571, 155] width 44 height 26
drag, startPoint x: 562, startPoint y: 152, endPoint x: 852, endPoint y: 134, distance: 290.6
click at [562, 152] on button "Gerar" at bounding box center [571, 155] width 44 height 26
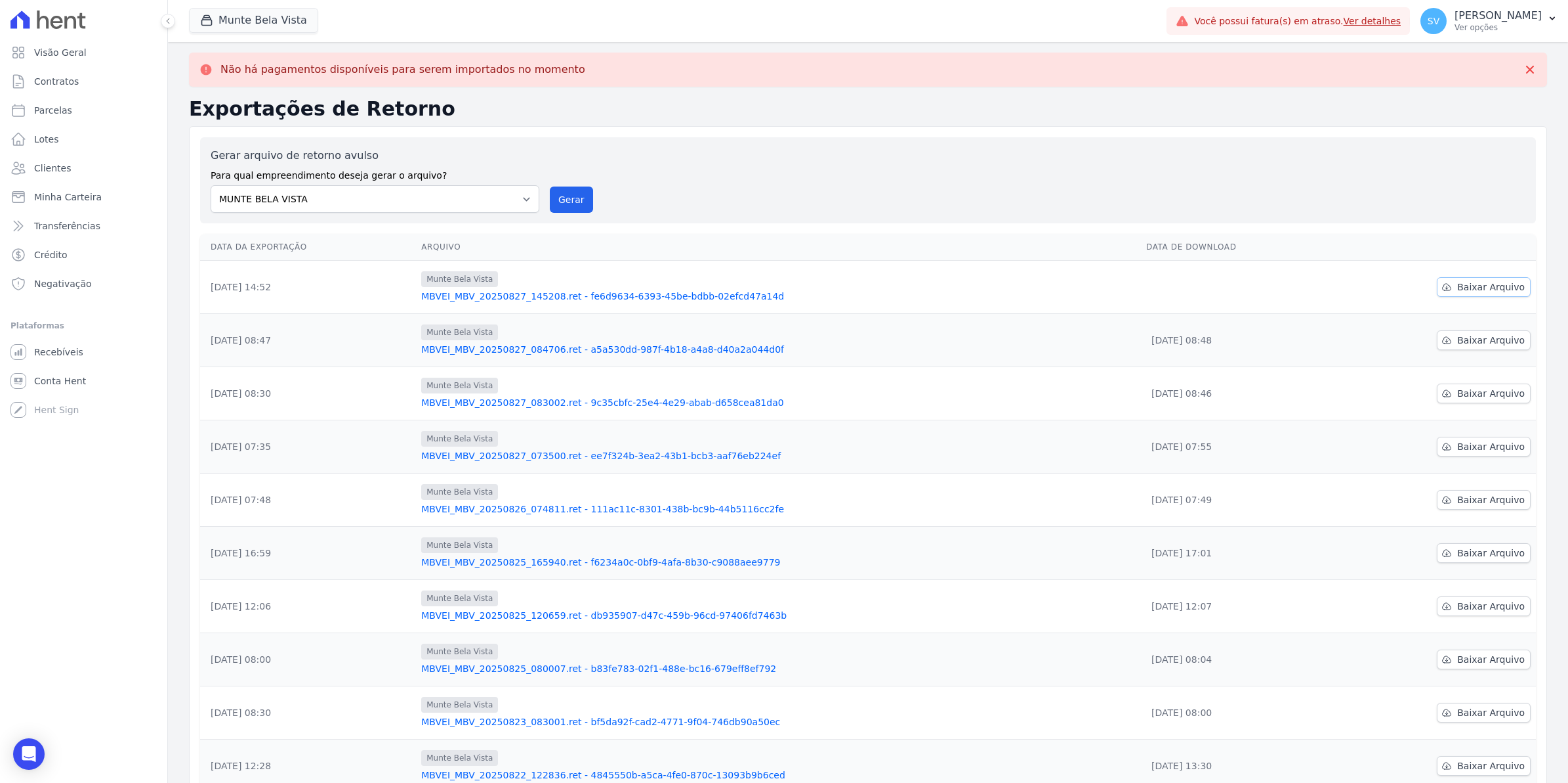
click at [1474, 289] on span "Baixar Arquivo" at bounding box center [1491, 287] width 68 height 13
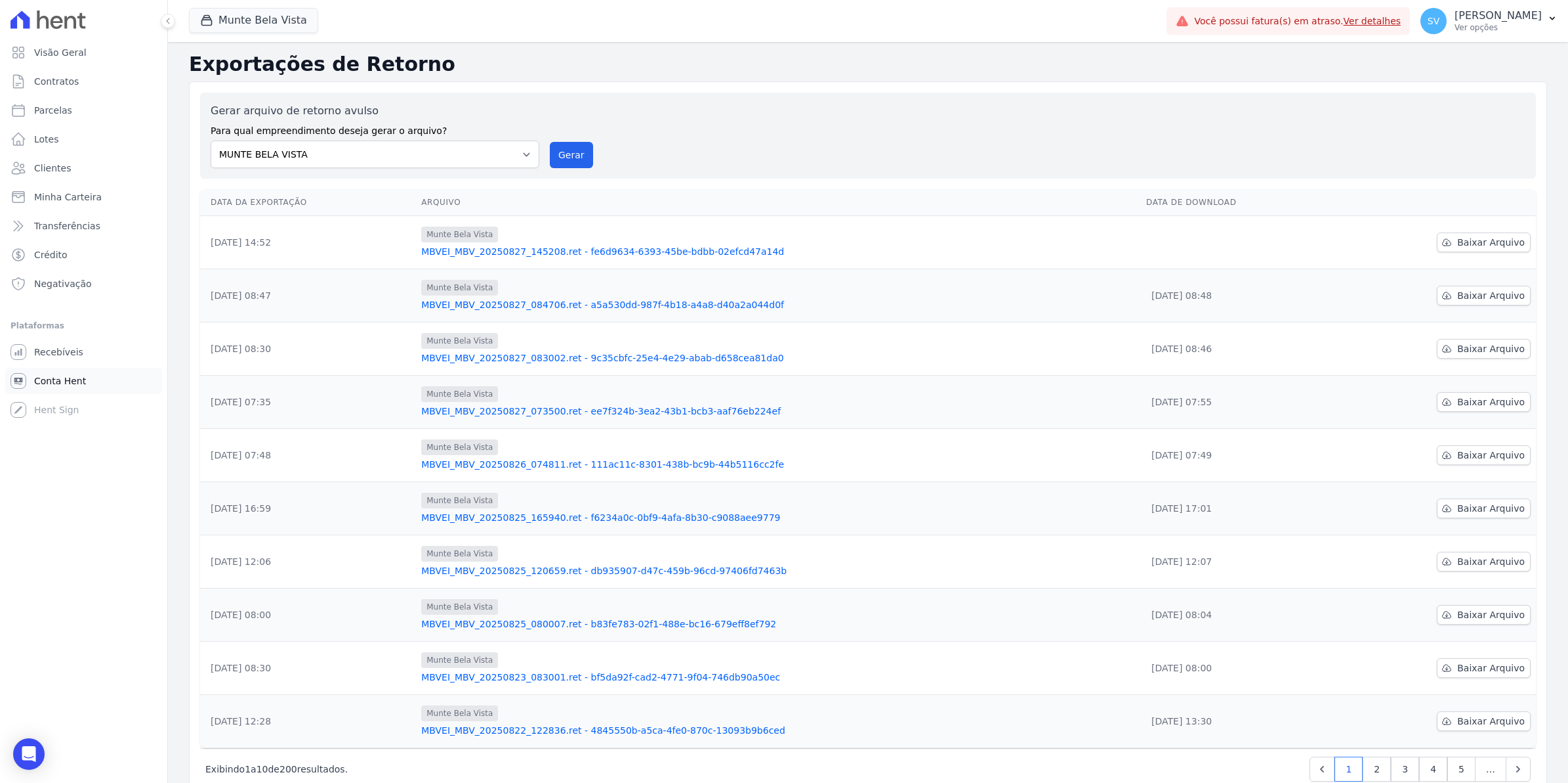
click at [67, 378] on span "Conta Hent" at bounding box center [60, 380] width 52 height 13
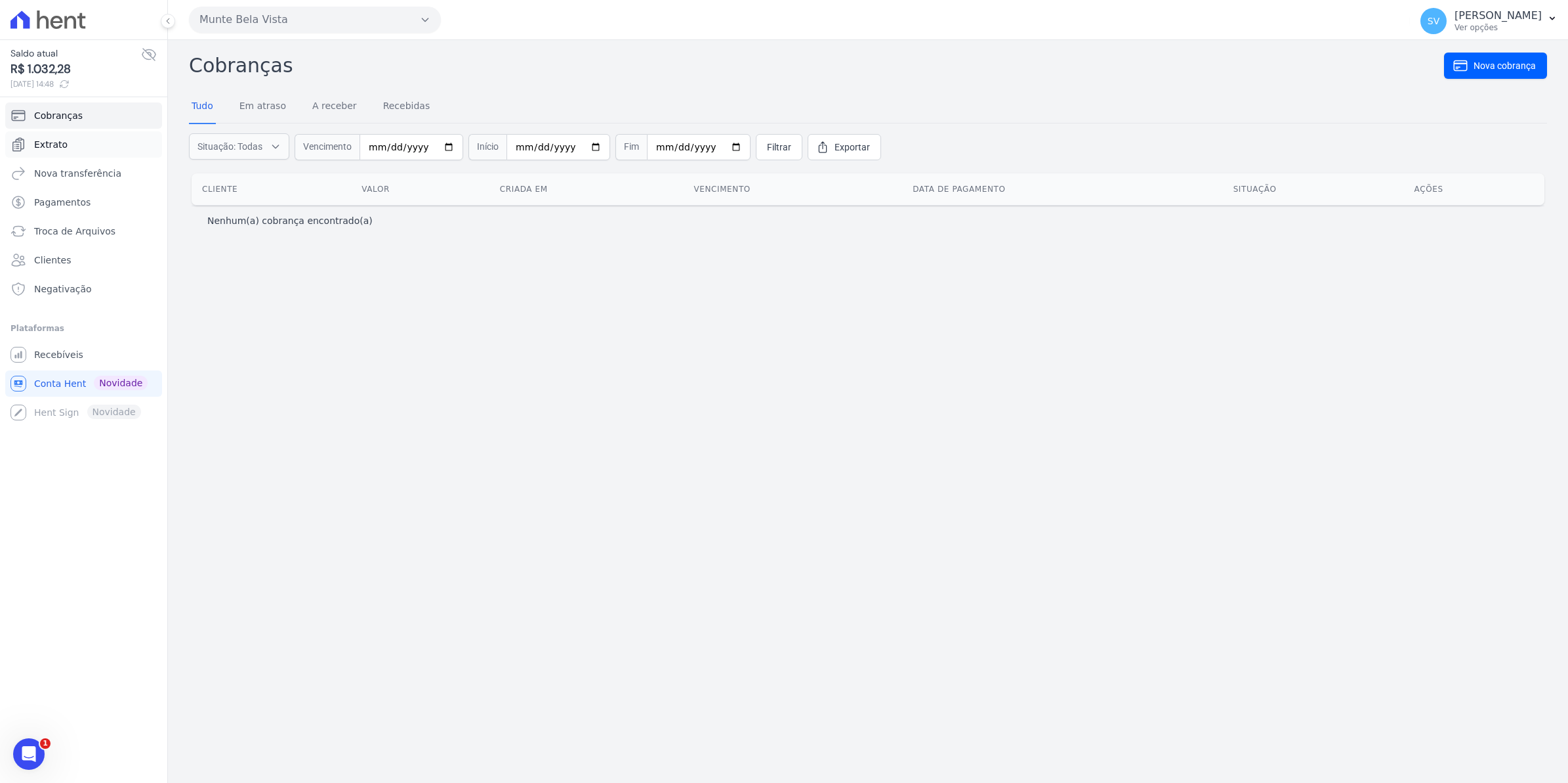
click at [63, 149] on span "Extrato" at bounding box center [51, 145] width 33 height 13
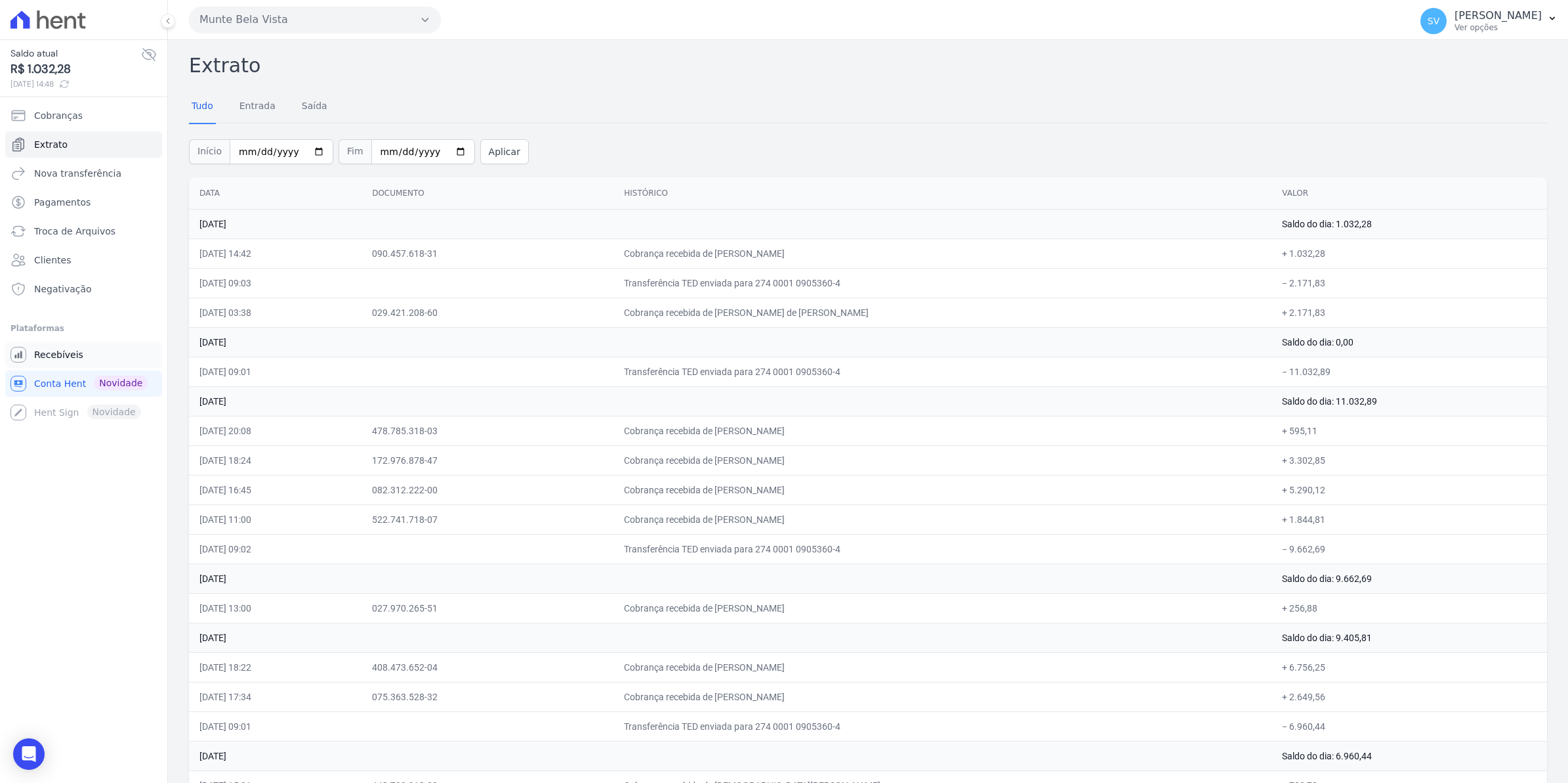
click at [64, 358] on span "Recebíveis" at bounding box center [58, 354] width 49 height 13
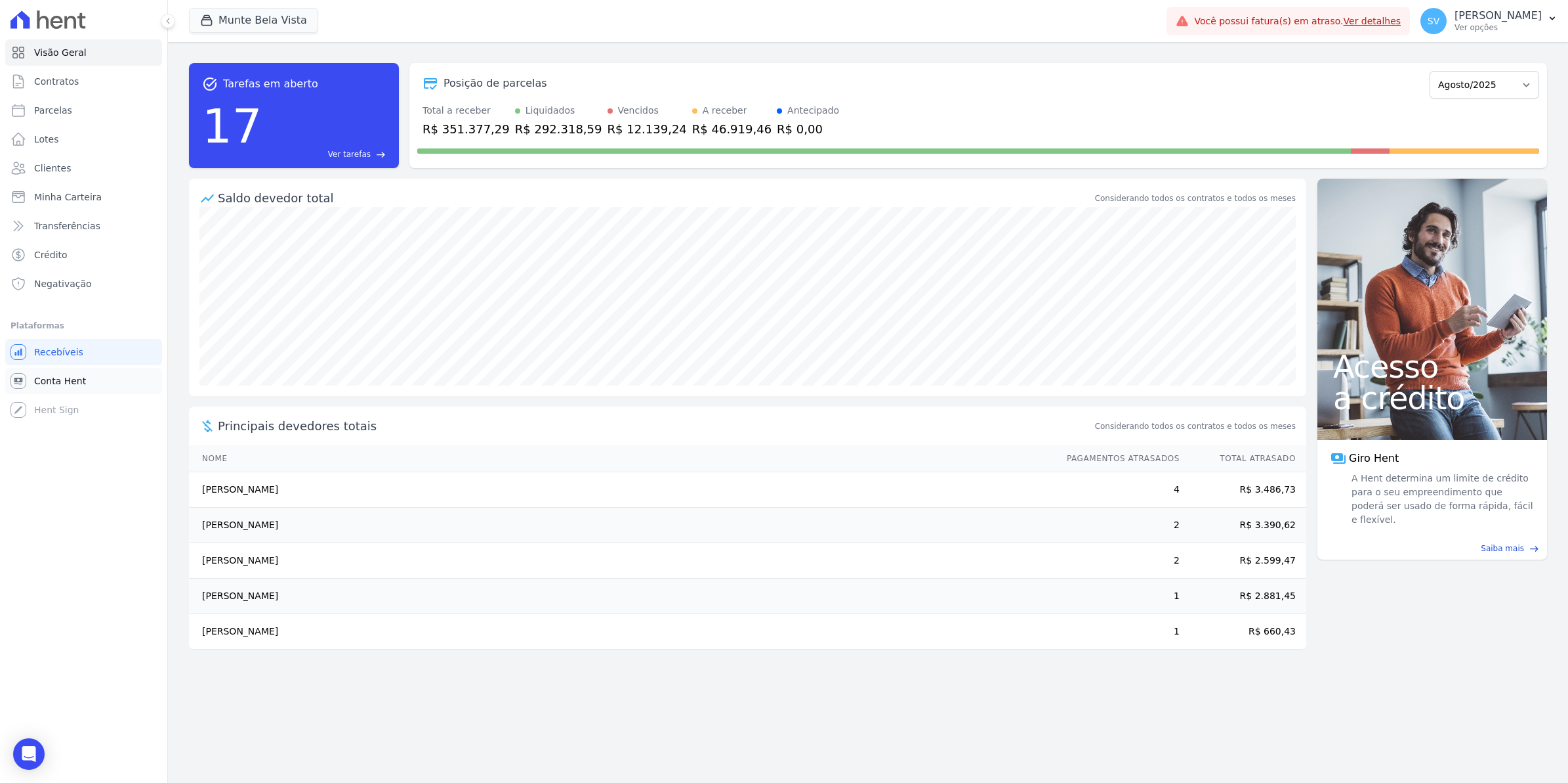
click at [37, 388] on link "Conta Hent" at bounding box center [83, 380] width 157 height 26
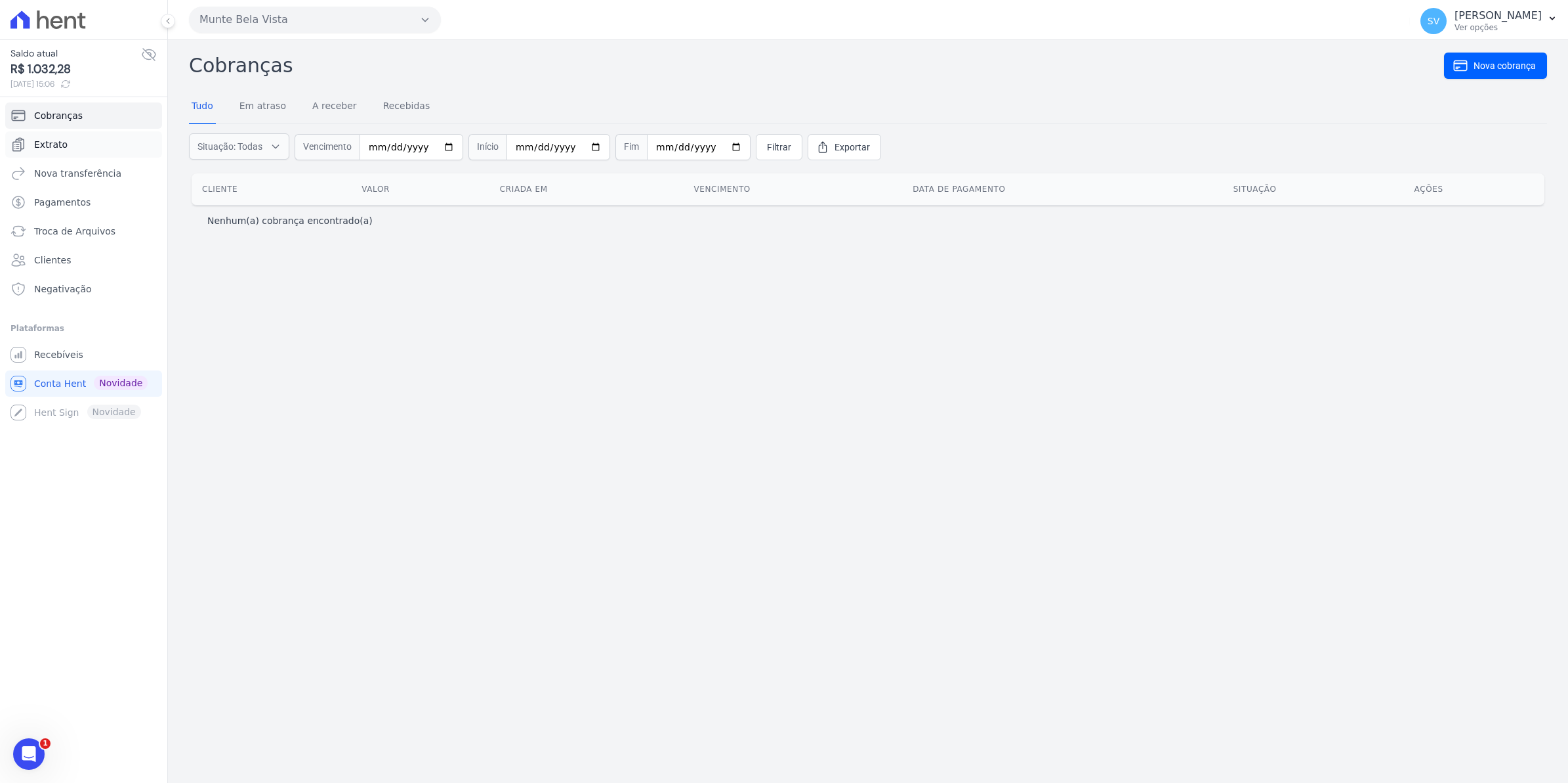
click at [39, 145] on span "Extrato" at bounding box center [51, 145] width 33 height 13
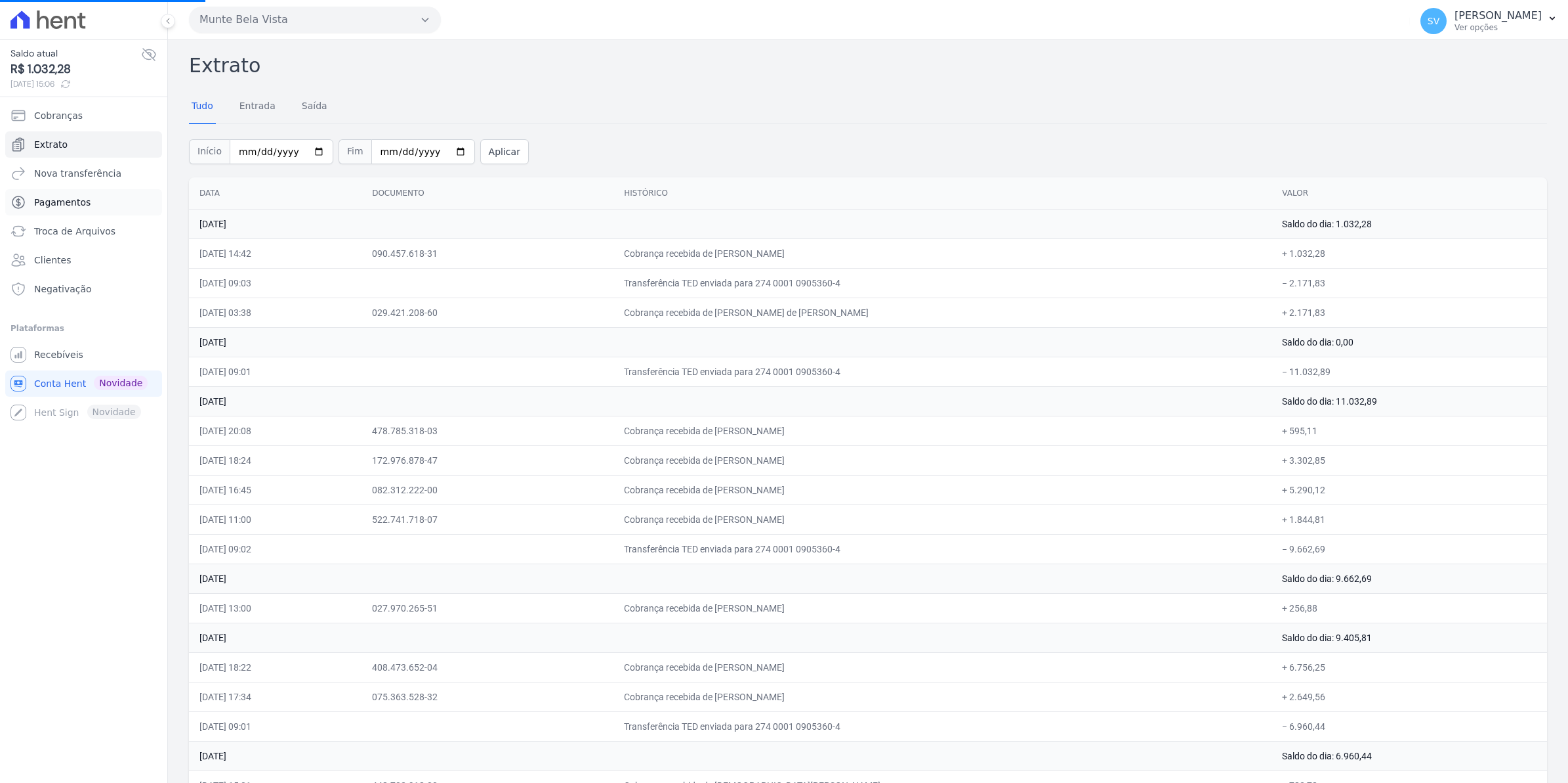
click at [64, 202] on span "Pagamentos" at bounding box center [62, 202] width 57 height 13
click at [59, 349] on span "Recebíveis" at bounding box center [58, 354] width 49 height 13
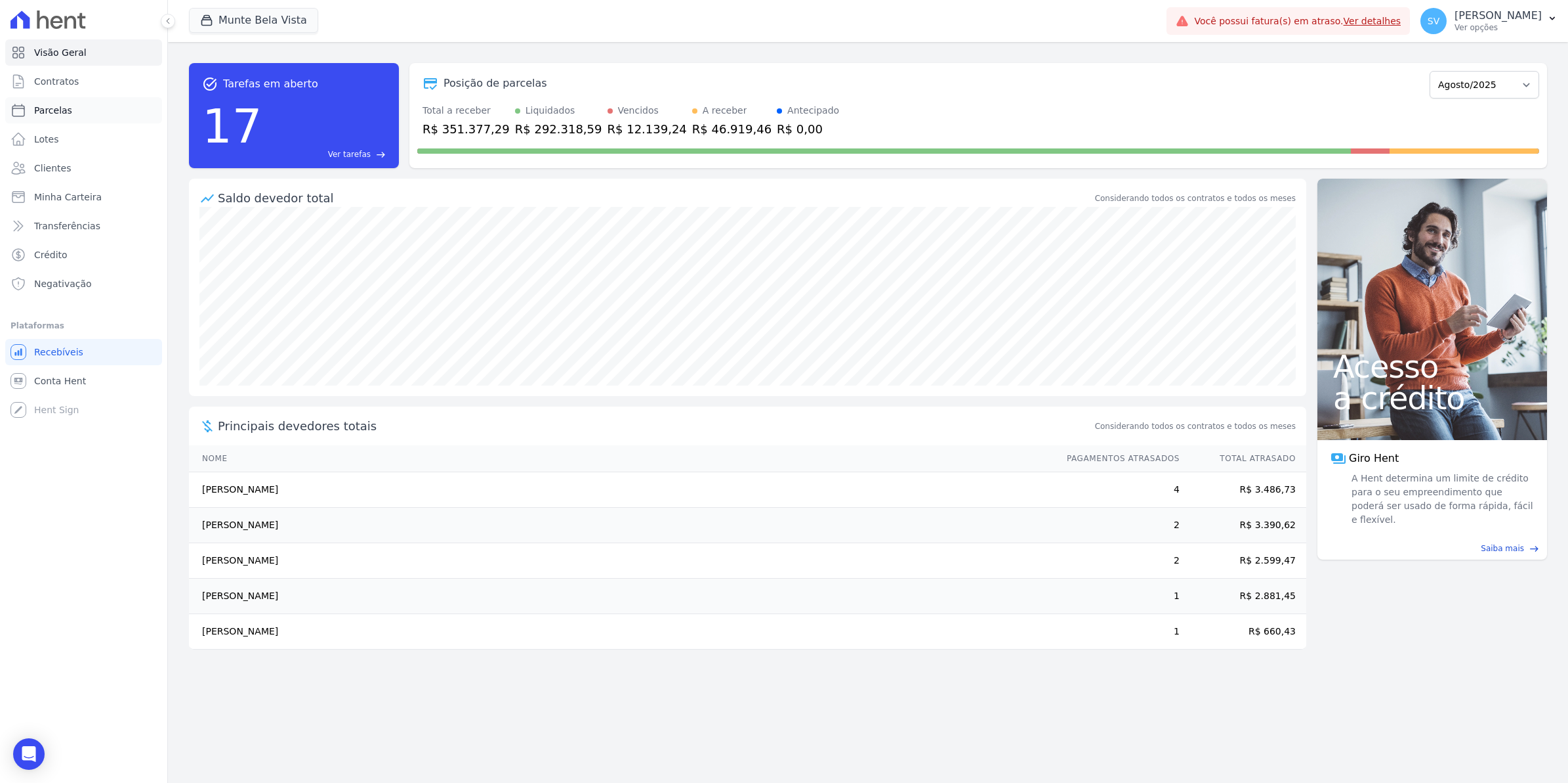
click at [50, 110] on span "Parcelas" at bounding box center [53, 110] width 38 height 13
click at [64, 78] on span "Contratos" at bounding box center [57, 82] width 45 height 13
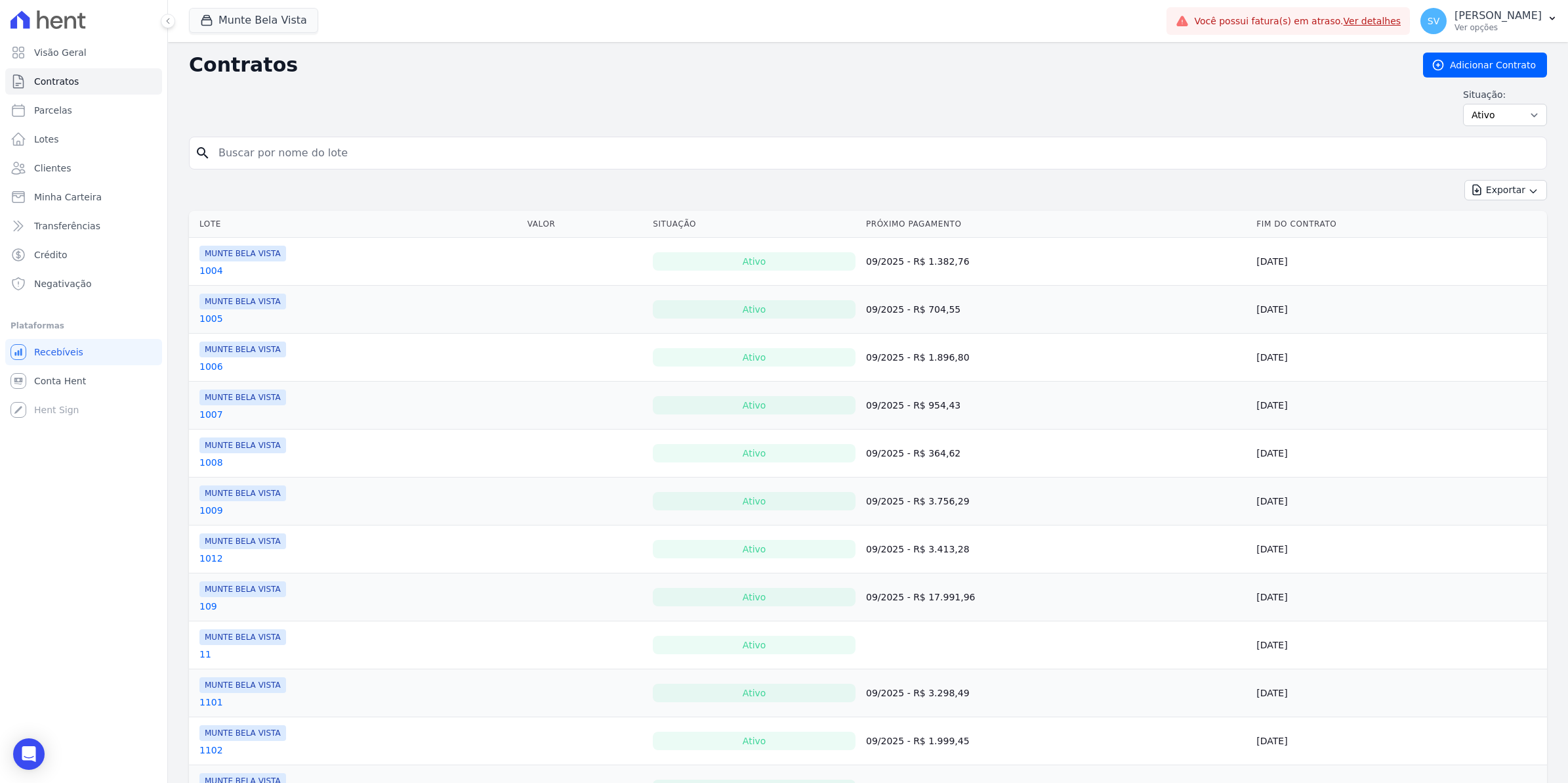
select select
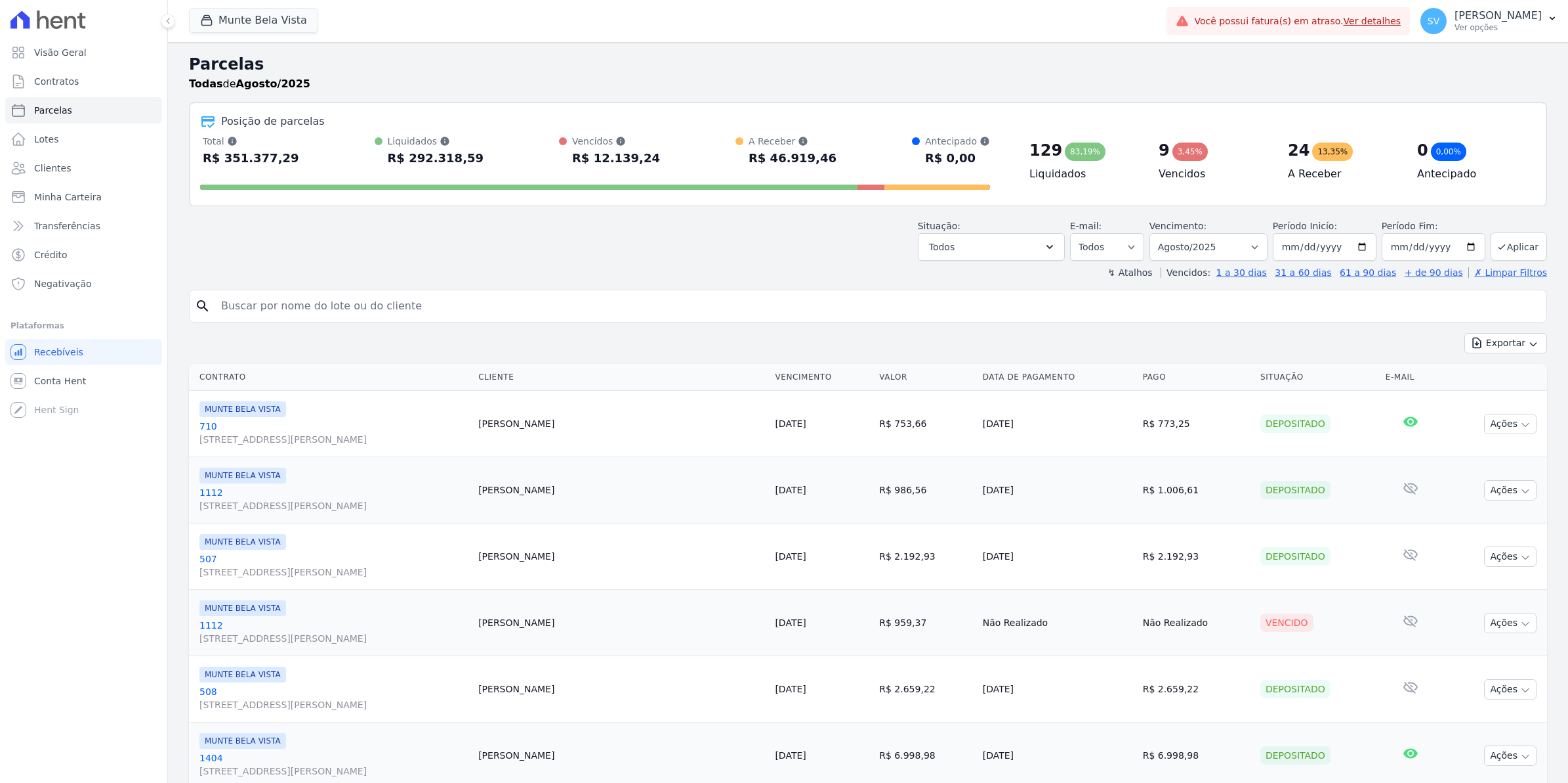
click at [351, 305] on input "search" at bounding box center [877, 306] width 1328 height 26
type input "NEOCL"
select select
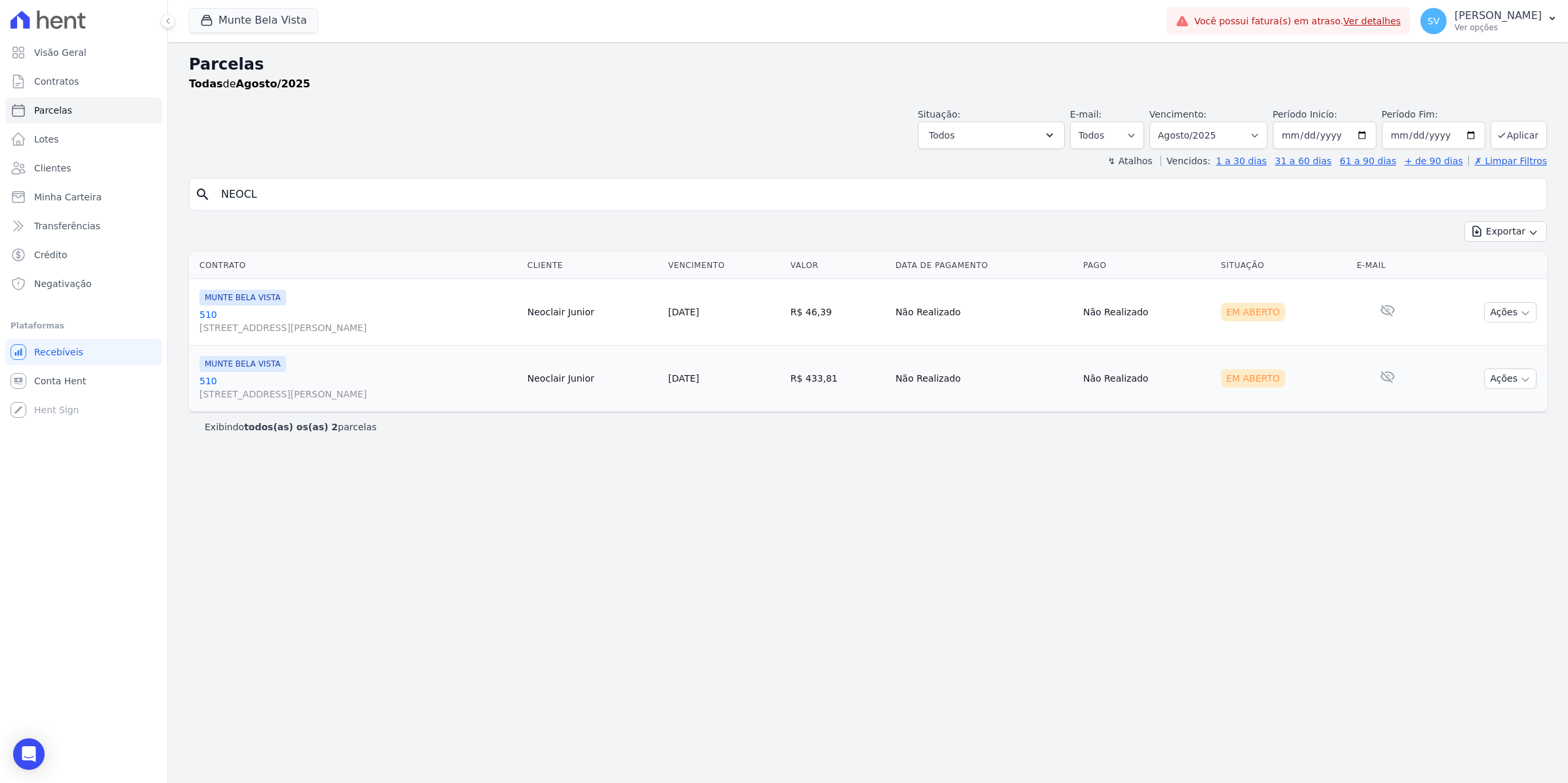
click at [207, 316] on link "510 Avenida Brigadeiro Faria Lima, 1306, 4 andar, Pinheiros" at bounding box center [358, 321] width 318 height 26
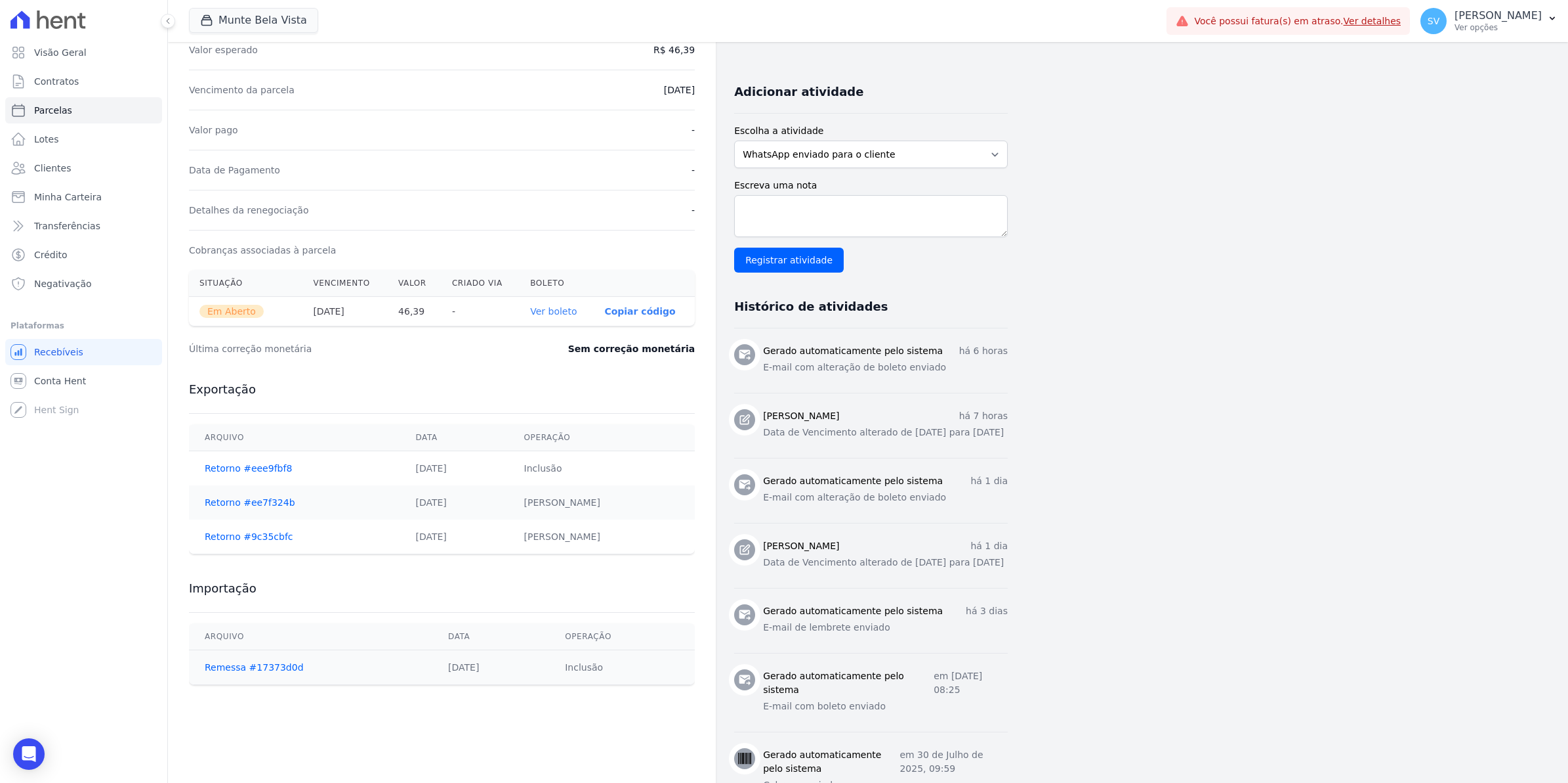
scroll to position [82, 0]
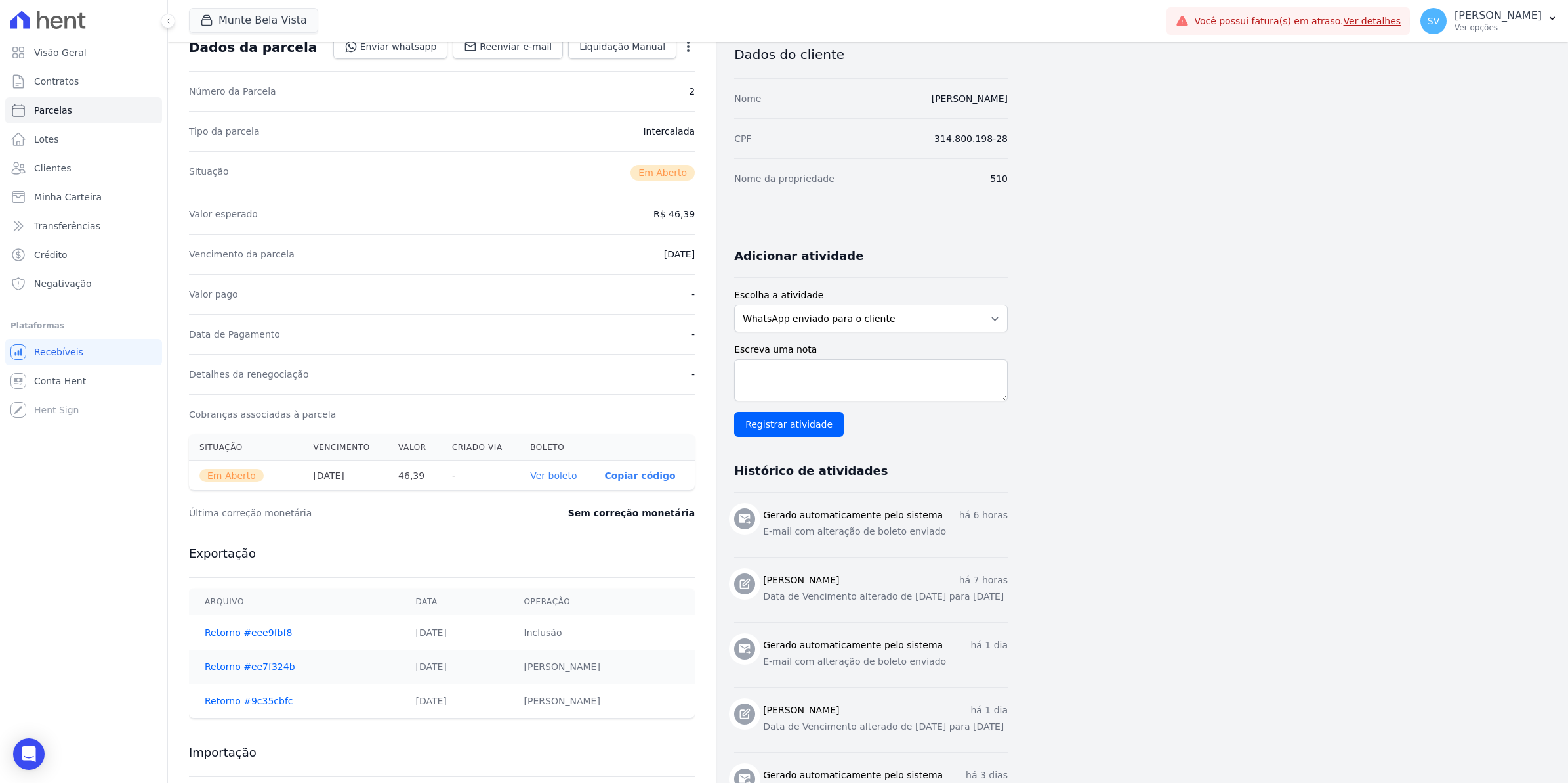
select select
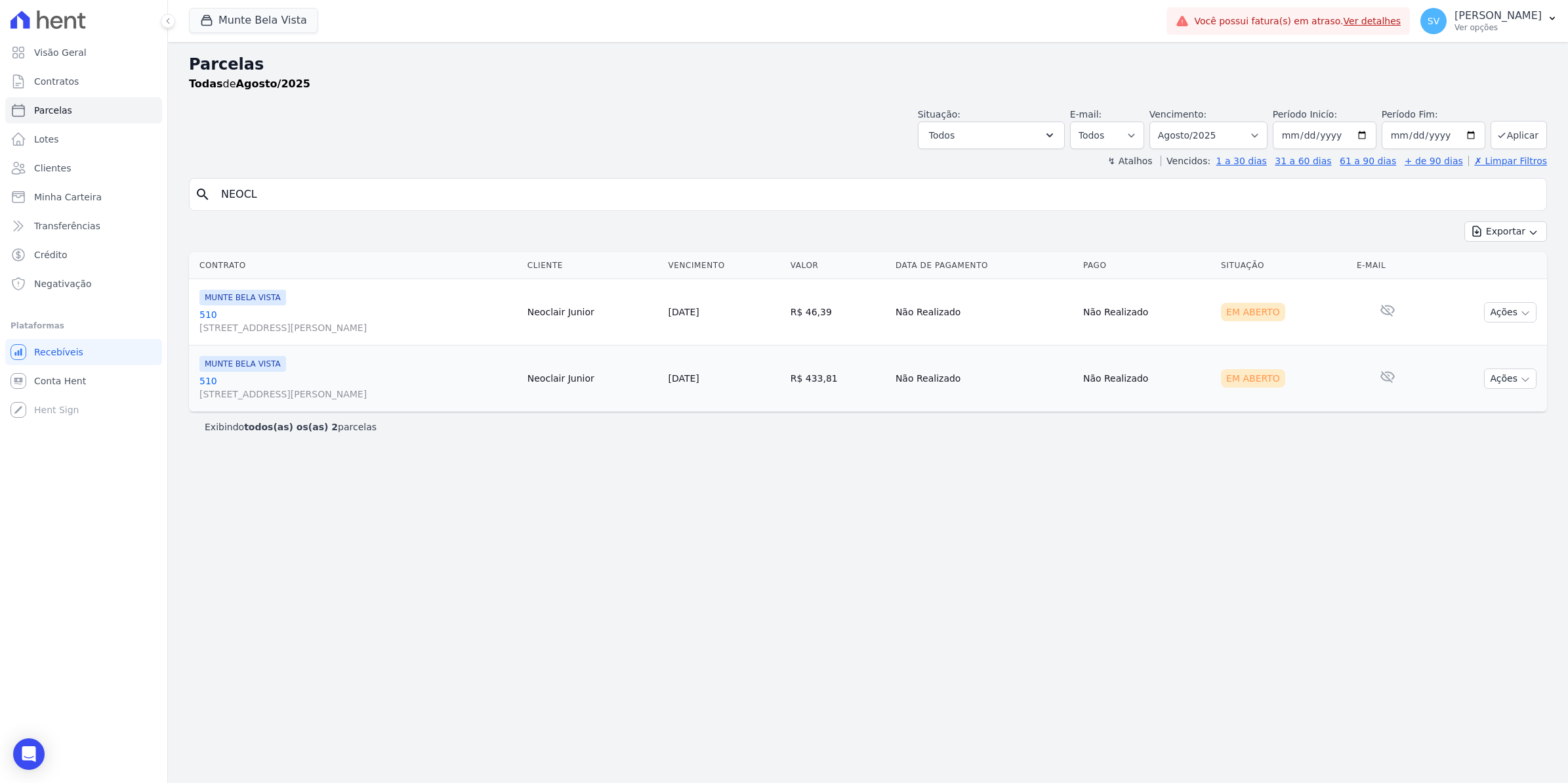
click at [209, 314] on link "510 Avenida Brigadeiro Faria Lima, 1306, 4 andar, Pinheiros" at bounding box center [358, 321] width 318 height 26
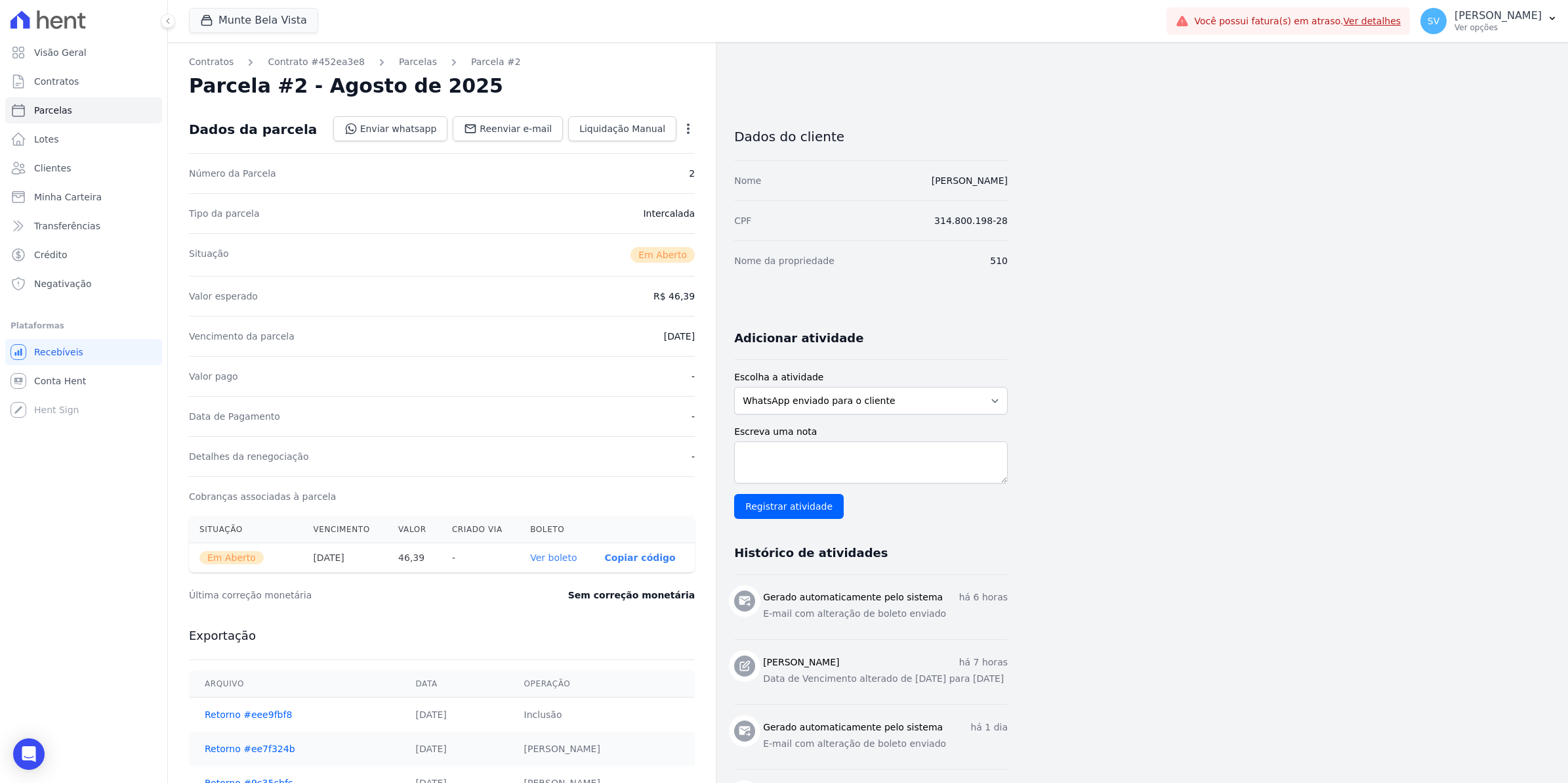
click at [683, 132] on icon "button" at bounding box center [688, 129] width 13 height 13
click at [631, 149] on link "Alterar" at bounding box center [631, 146] width 116 height 23
click at [612, 331] on input "[DATE]" at bounding box center [644, 335] width 104 height 28
type input "2025-08-25"
click at [666, 123] on span "Salvar" at bounding box center [669, 129] width 29 height 13
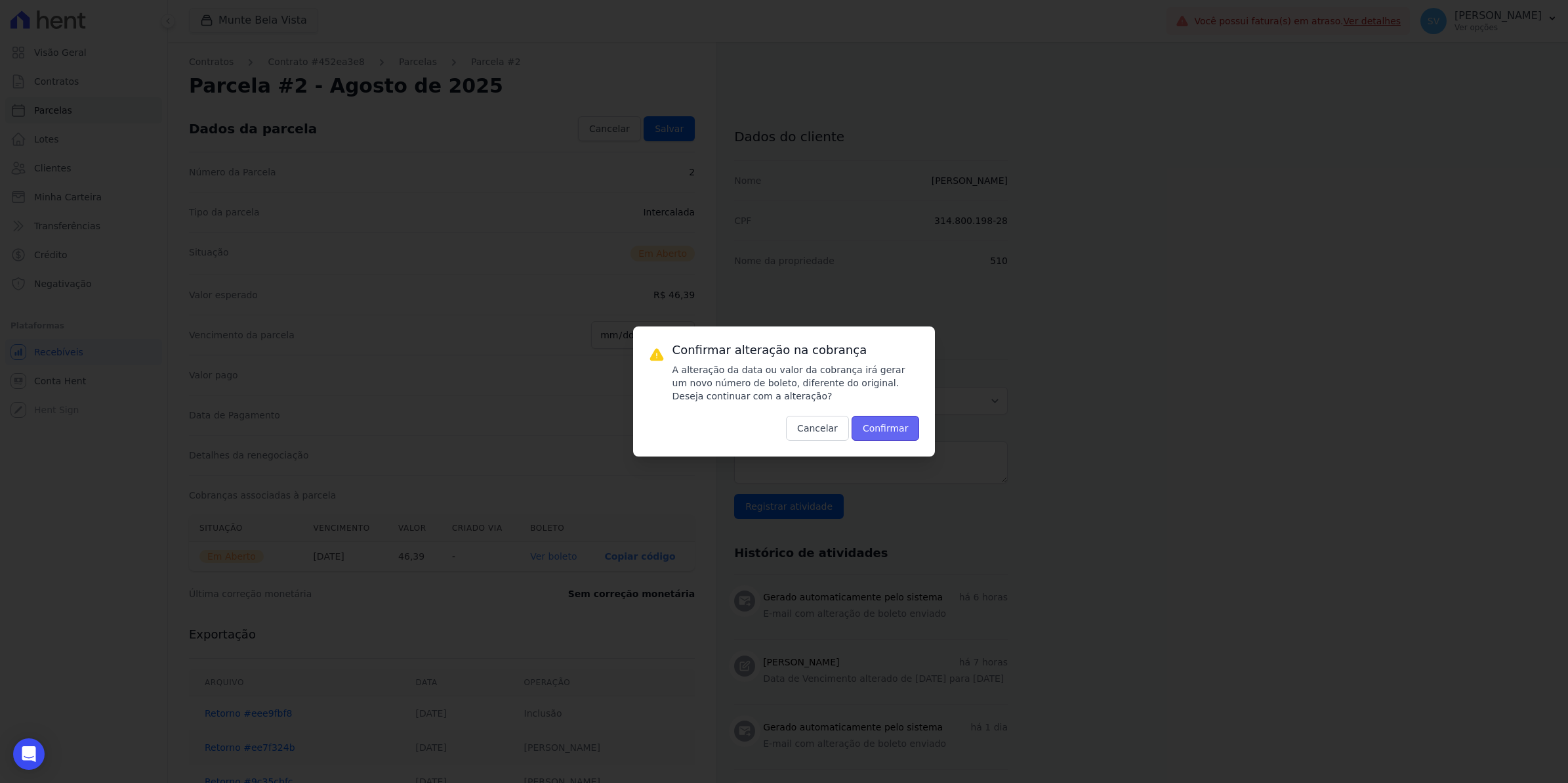
click at [873, 425] on button "Confirmar" at bounding box center [886, 428] width 69 height 25
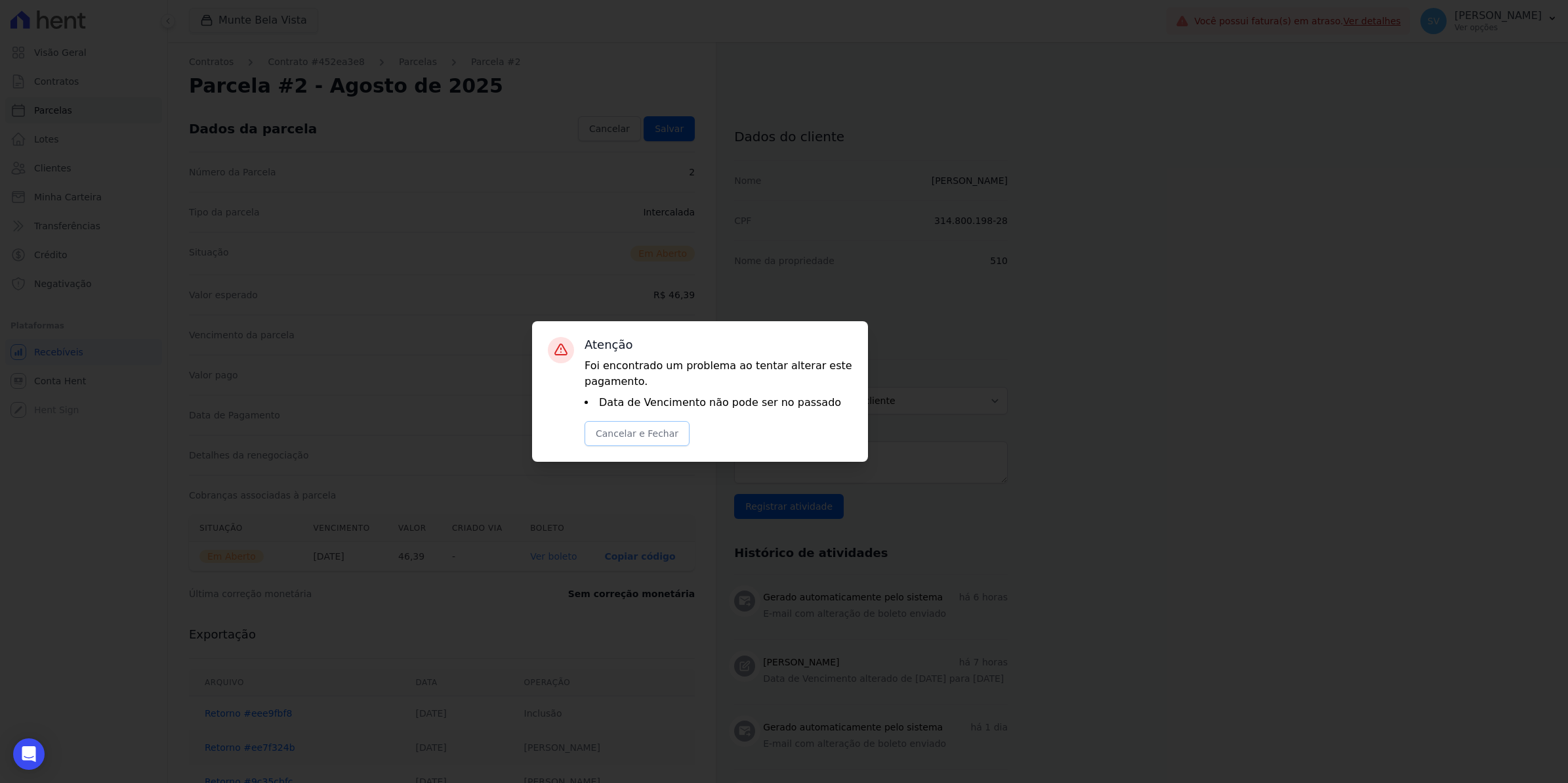
click at [631, 437] on button "Cancelar e Fechar" at bounding box center [637, 433] width 105 height 25
